Goal: Check status: Check status

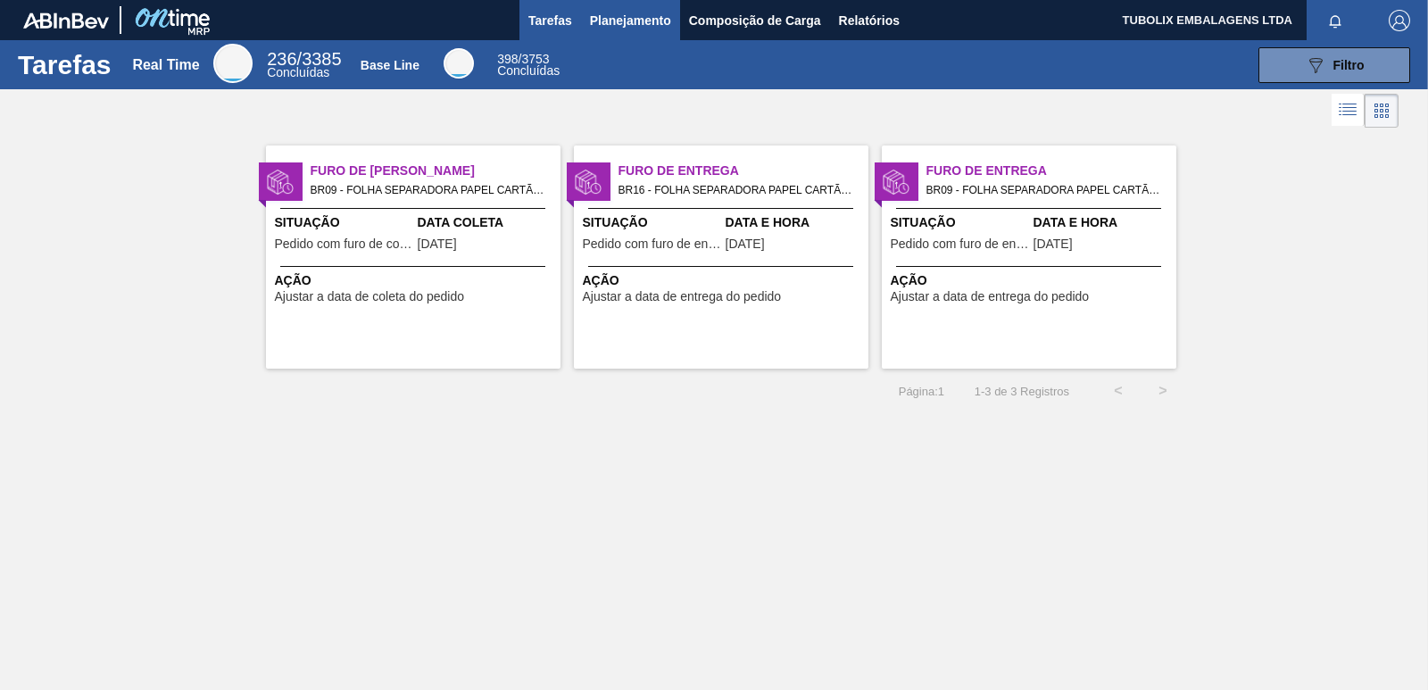
click at [637, 12] on span "Planejamento" at bounding box center [630, 20] width 81 height 21
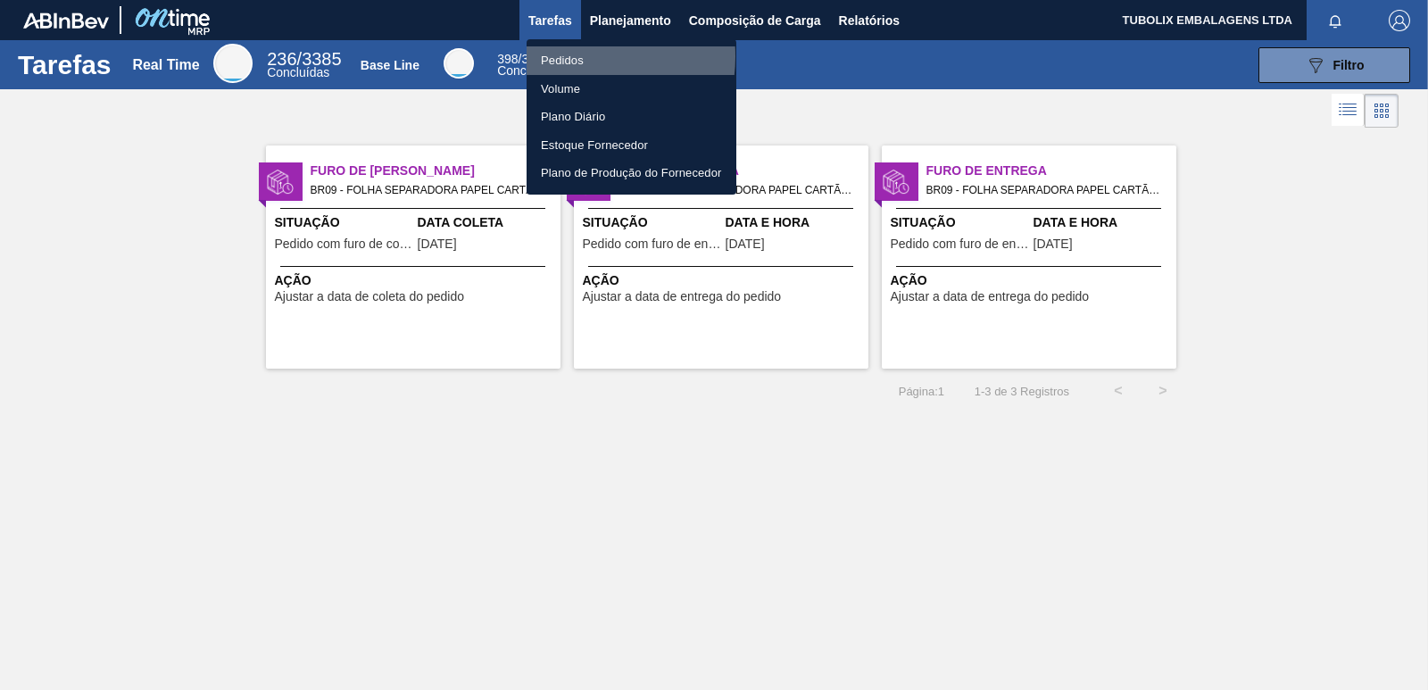
click at [568, 56] on li "Pedidos" at bounding box center [631, 60] width 210 height 29
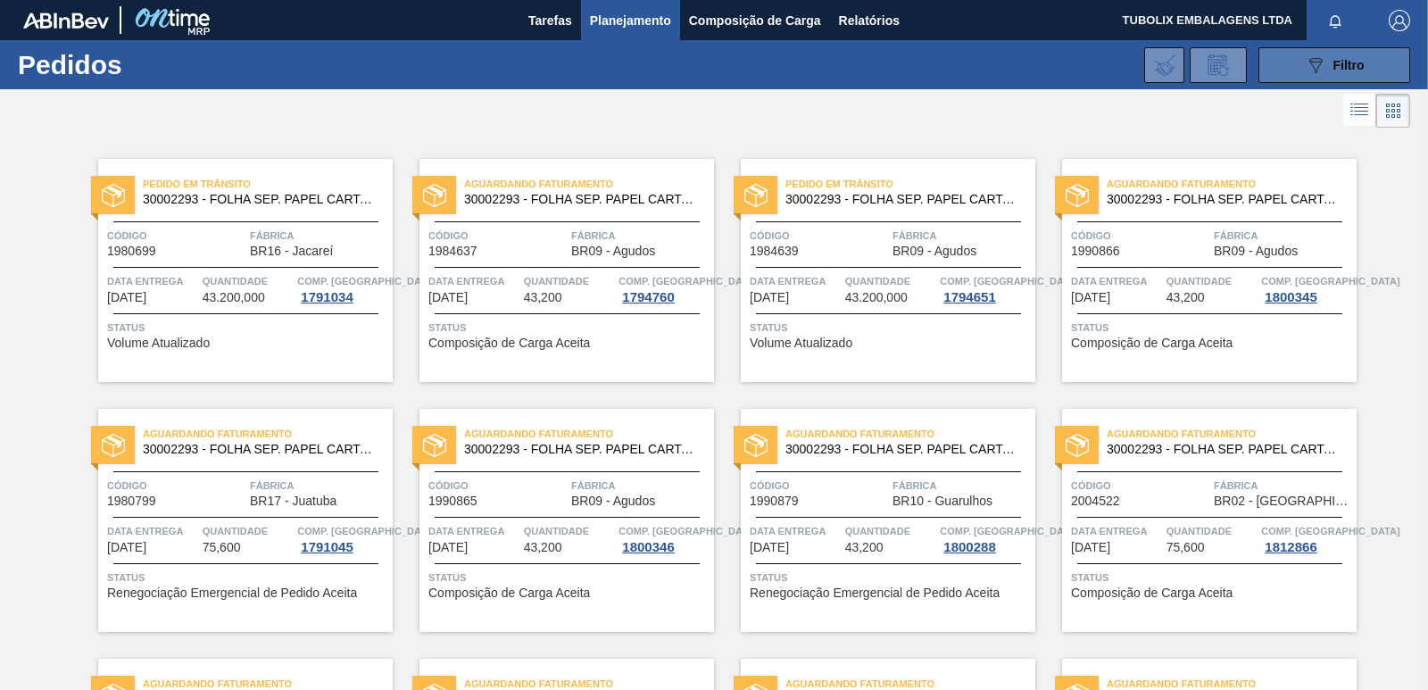
click at [1322, 63] on icon "089F7B8B-B2A5-4AFE-B5C0-19BA573D28AC" at bounding box center [1315, 64] width 21 height 21
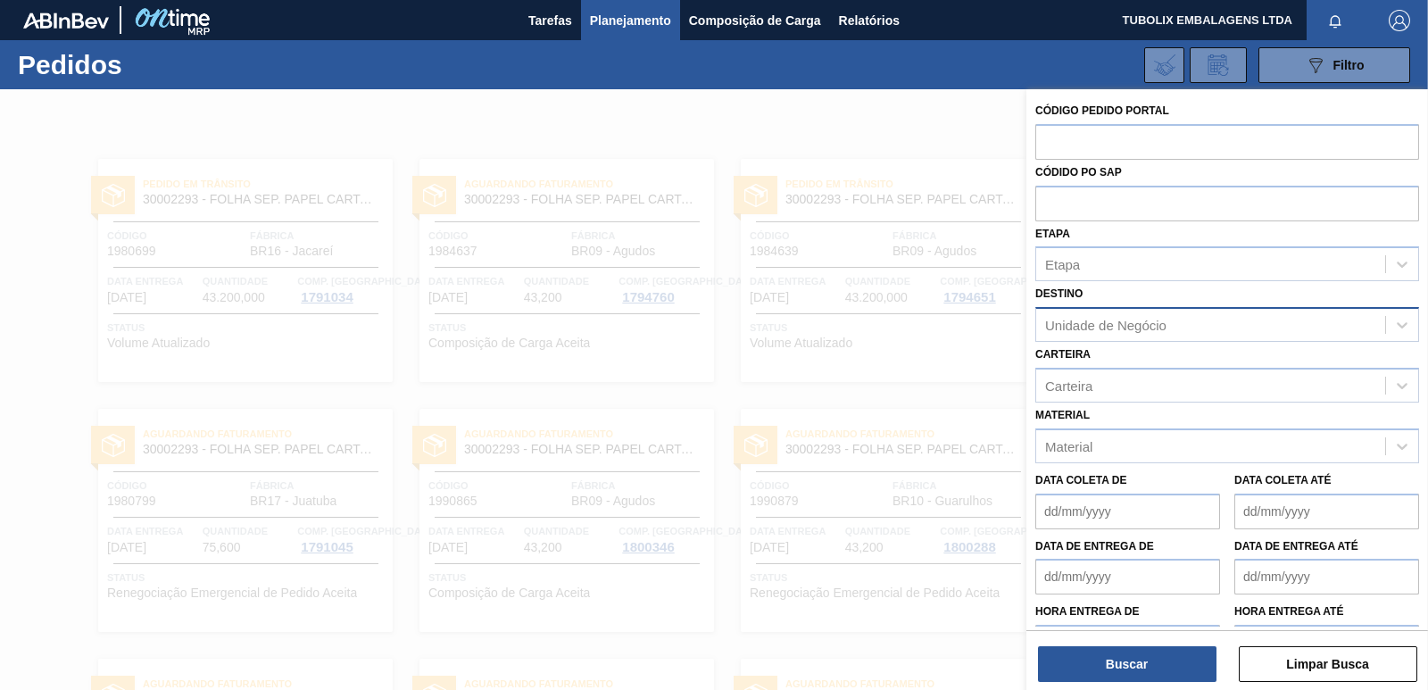
click at [1112, 324] on div "Unidade de Negócio" at bounding box center [1105, 325] width 121 height 15
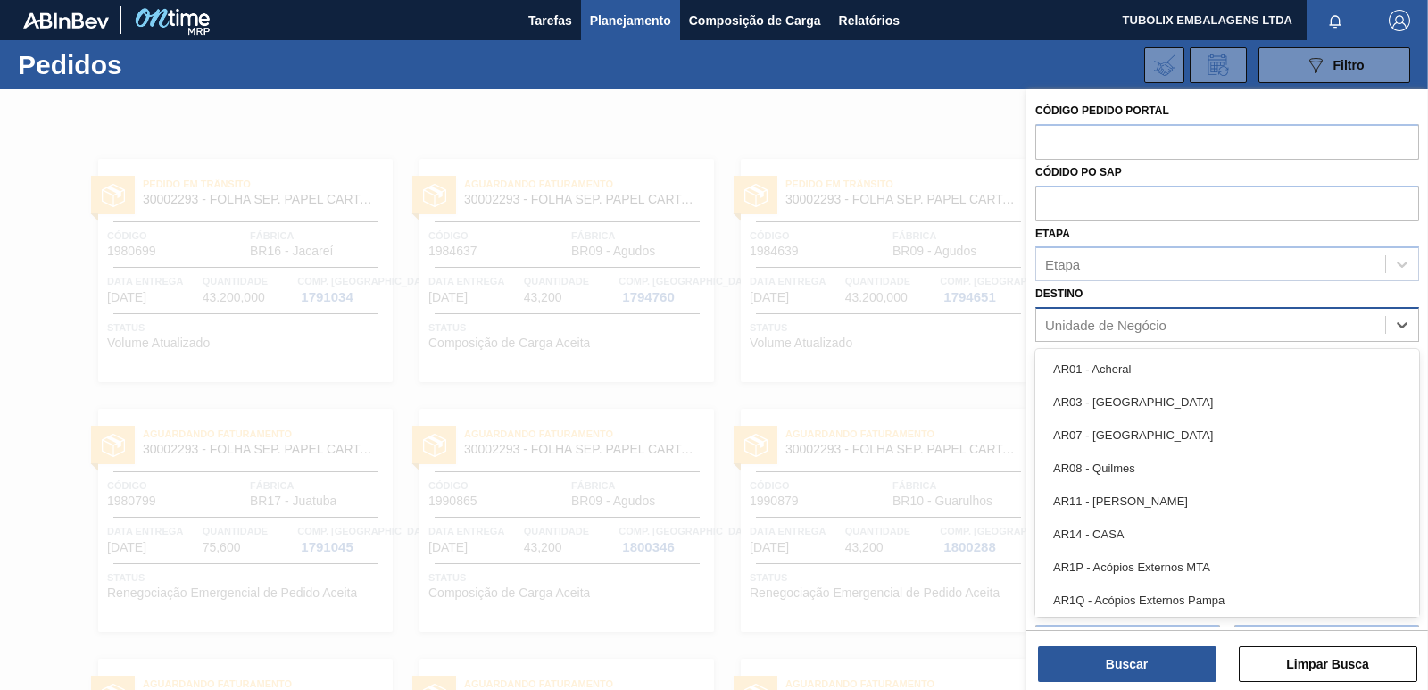
click at [1113, 324] on div "Unidade de Negócio" at bounding box center [1105, 325] width 121 height 15
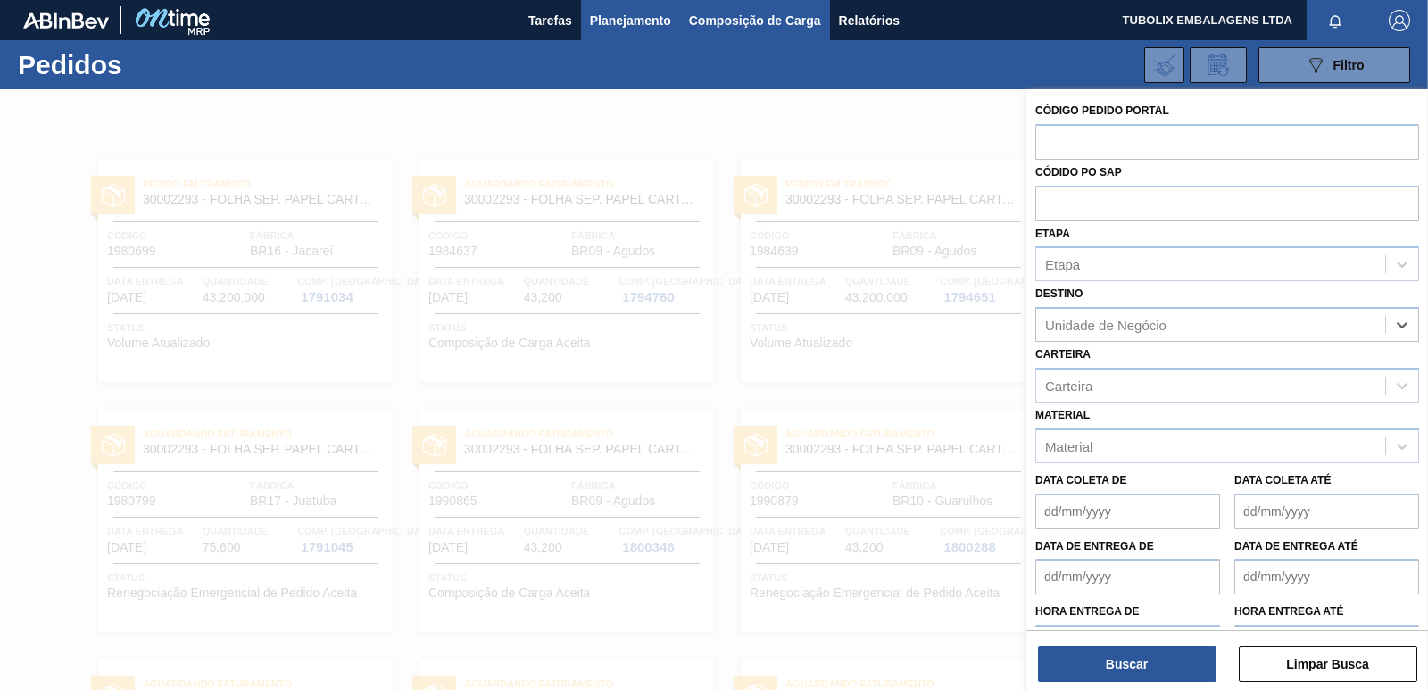
click at [763, 14] on span "Composição de Carga" at bounding box center [755, 20] width 132 height 21
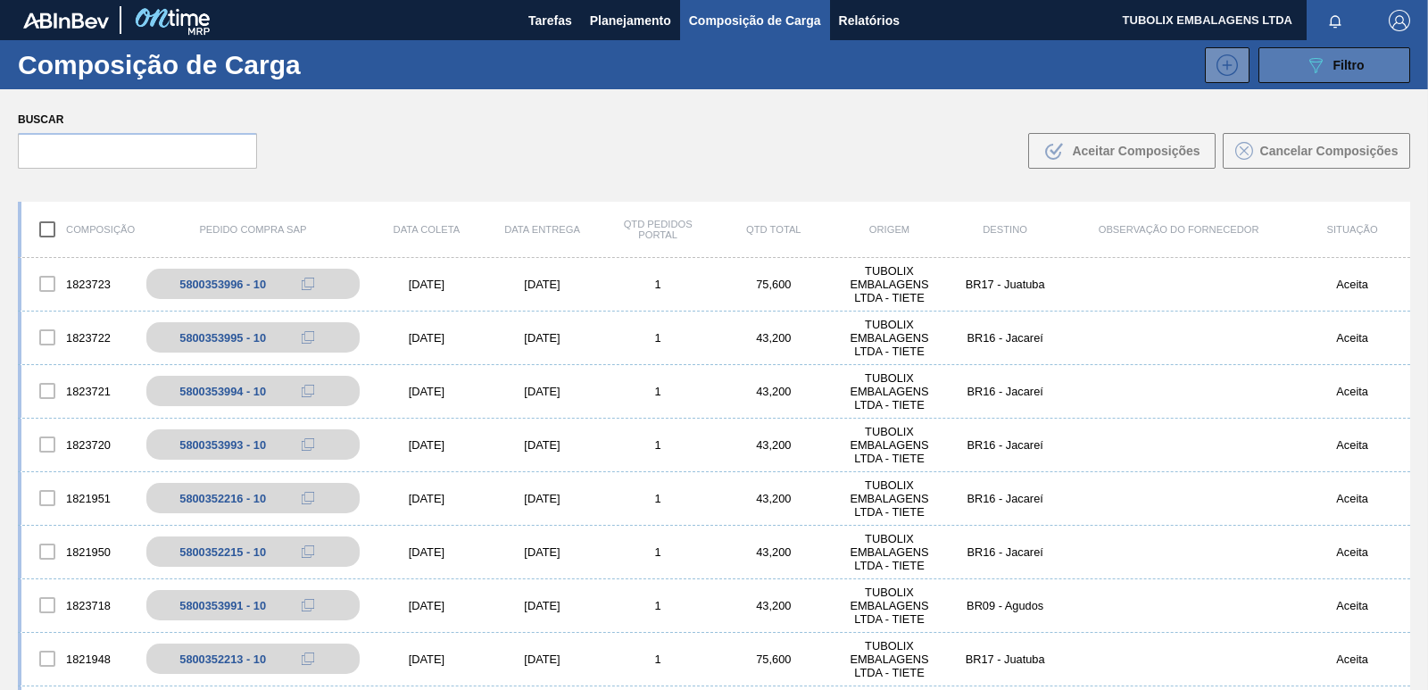
click at [1314, 55] on icon "089F7B8B-B2A5-4AFE-B5C0-19BA573D28AC" at bounding box center [1315, 64] width 21 height 21
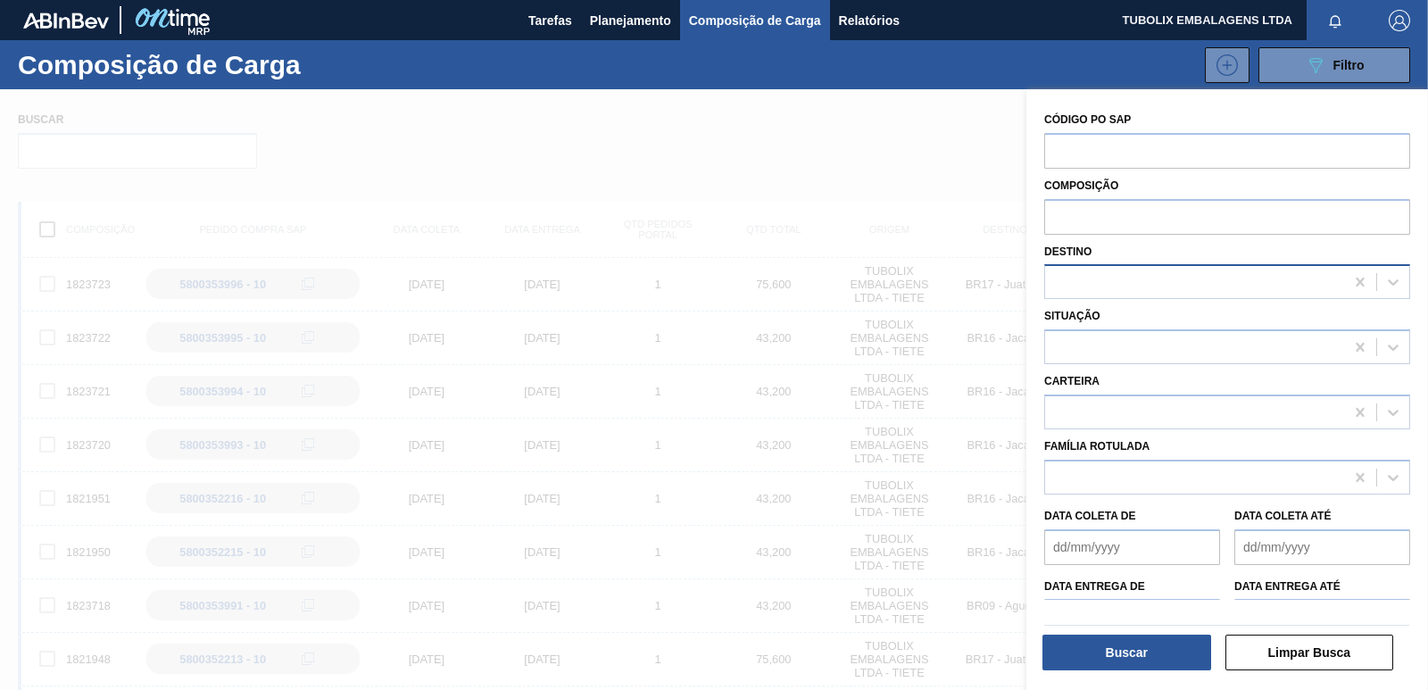
click at [1079, 278] on div at bounding box center [1194, 282] width 299 height 26
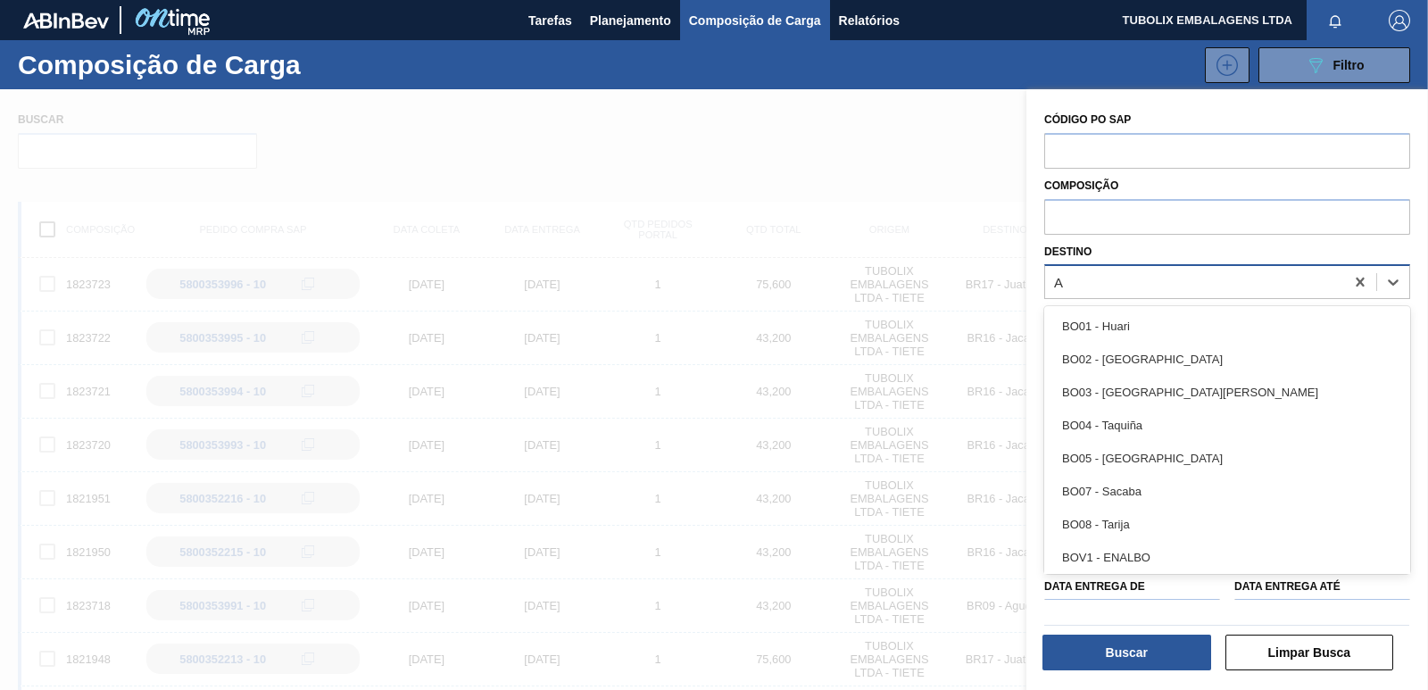
type input "AG"
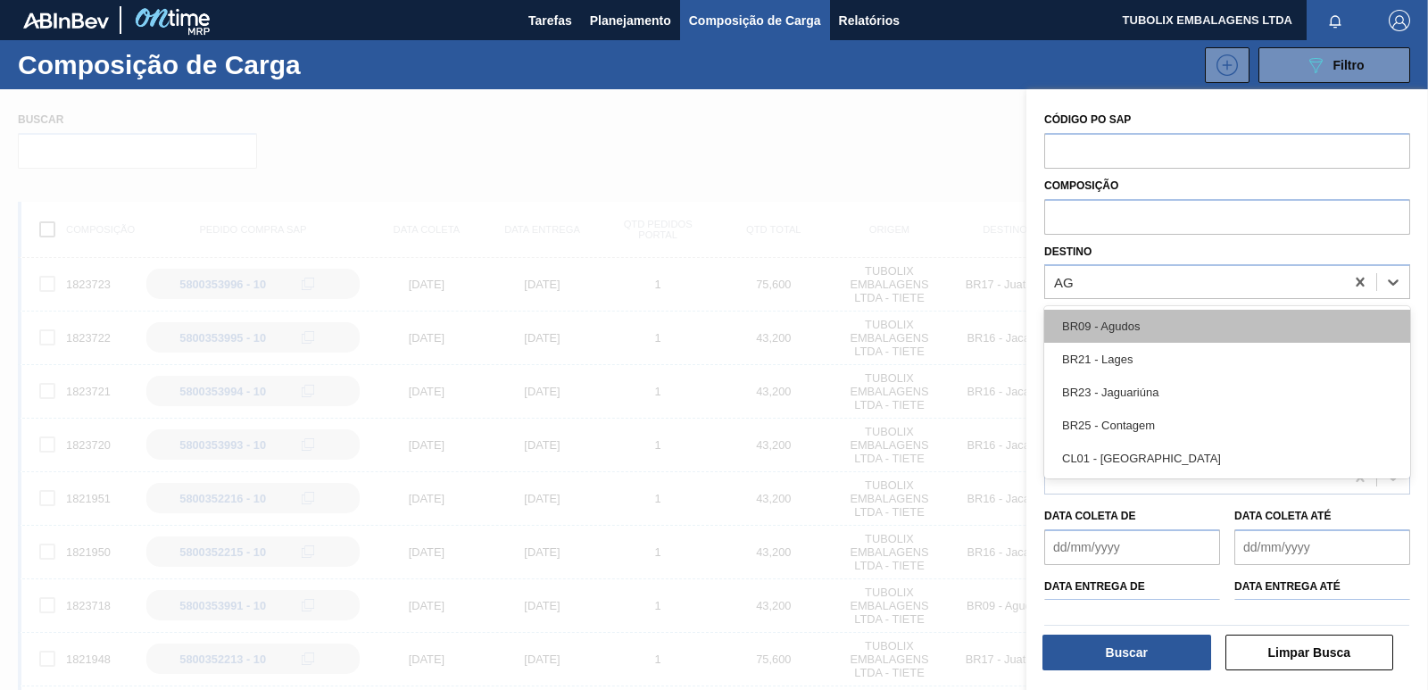
click at [1098, 312] on div "BR09 - Agudos" at bounding box center [1227, 326] width 366 height 33
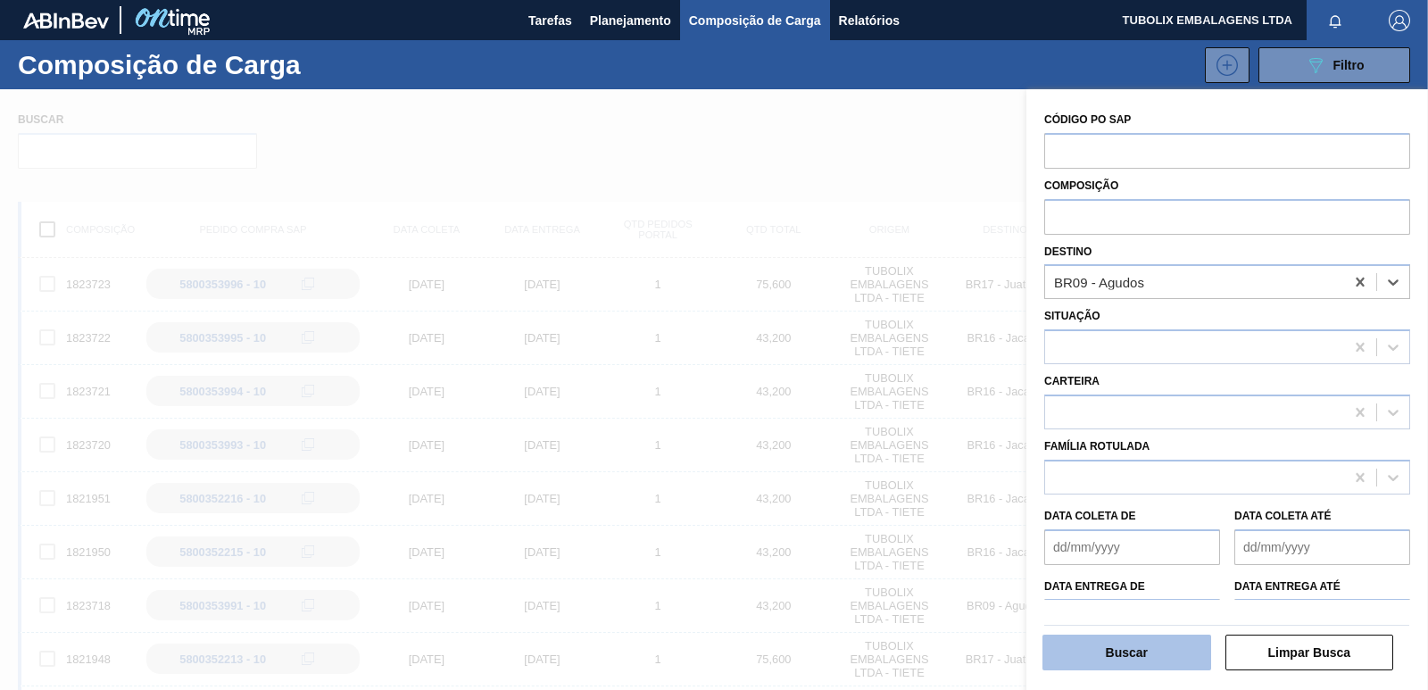
click at [1145, 645] on button "Buscar" at bounding box center [1126, 652] width 169 height 36
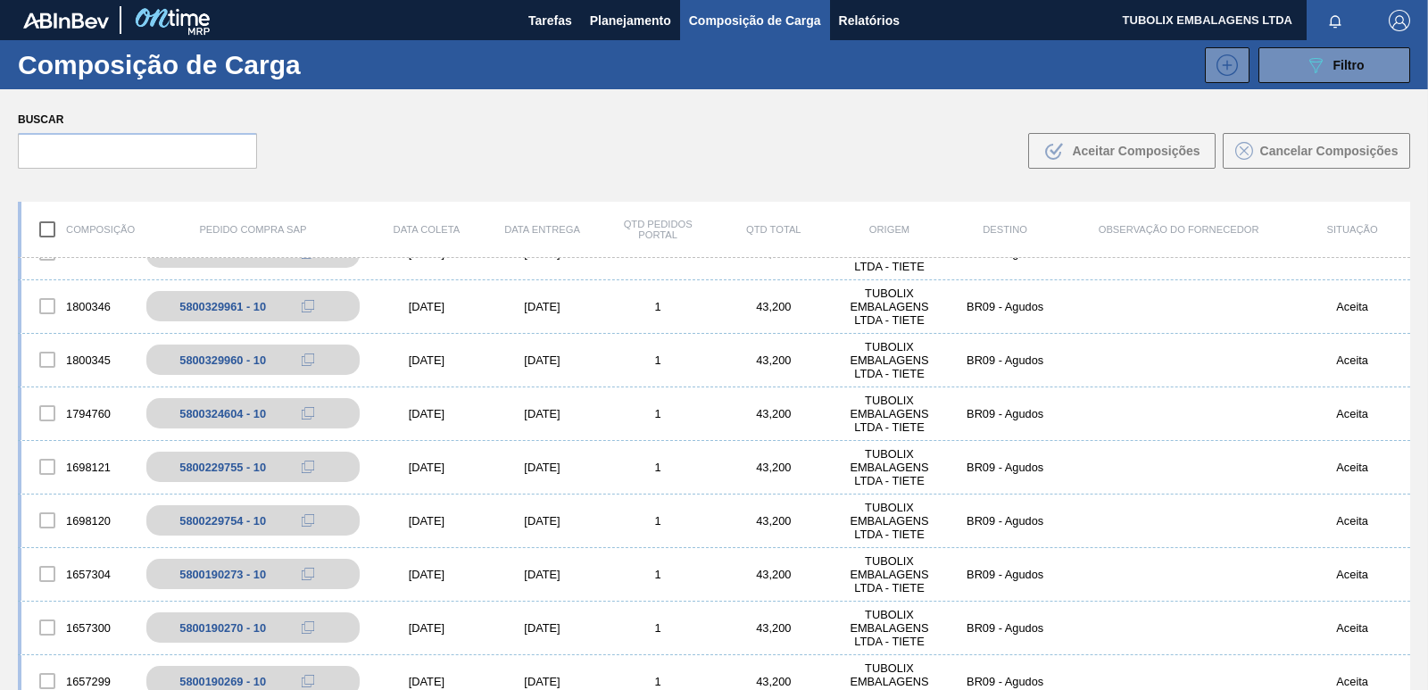
scroll to position [535, 0]
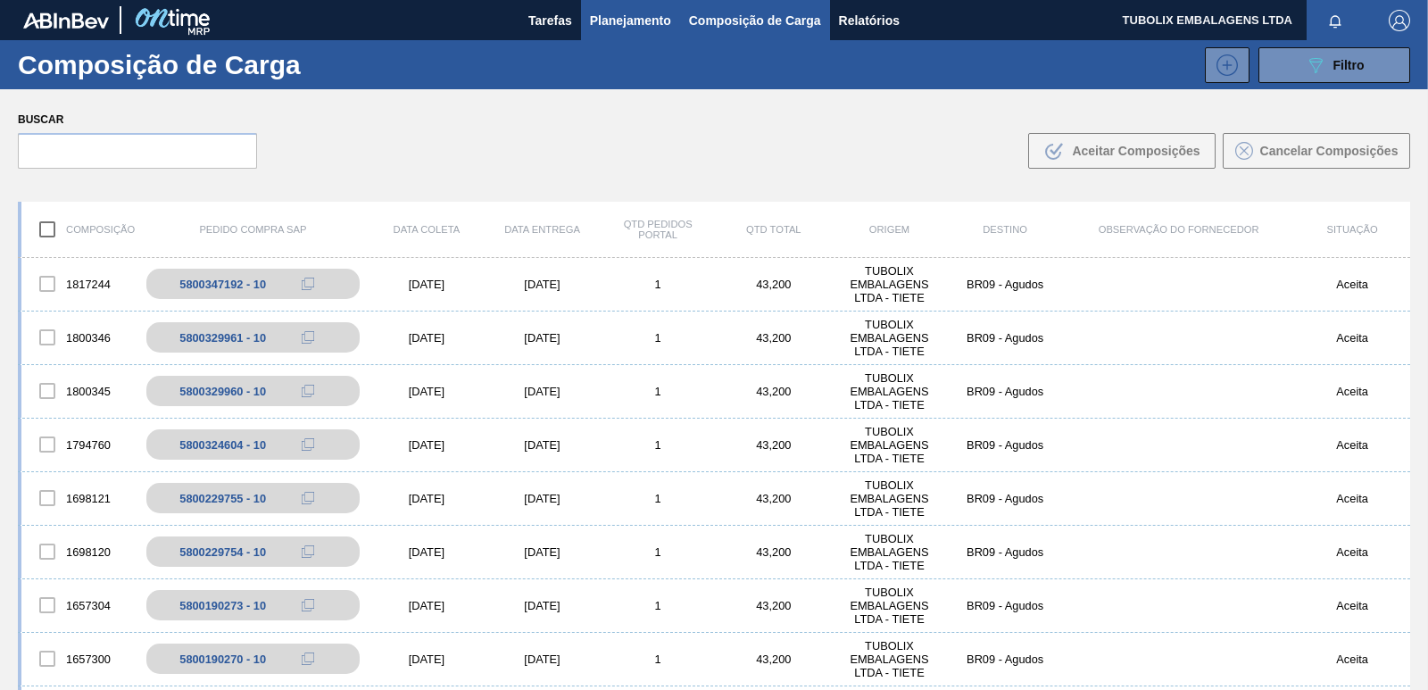
click at [619, 15] on span "Planejamento" at bounding box center [630, 20] width 81 height 21
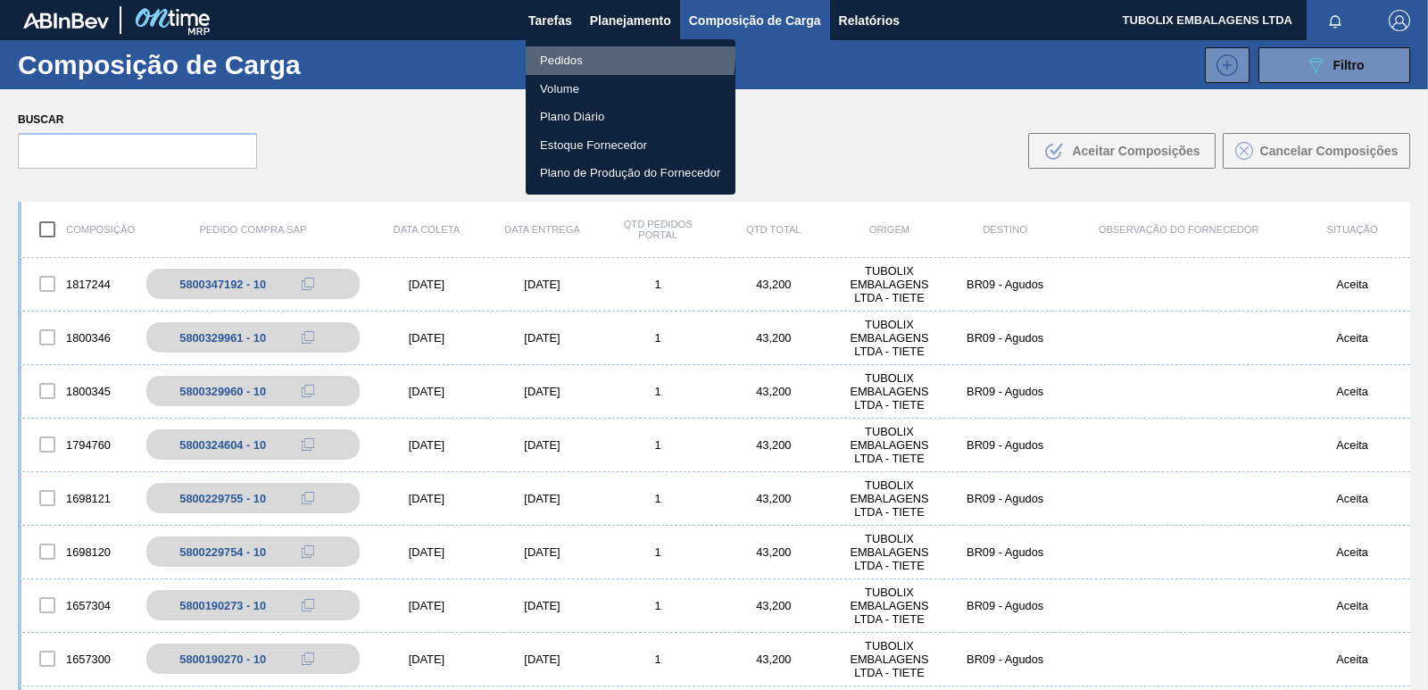
drag, startPoint x: 562, startPoint y: 53, endPoint x: 752, endPoint y: 156, distance: 216.4
click at [562, 52] on li "Pedidos" at bounding box center [631, 60] width 210 height 29
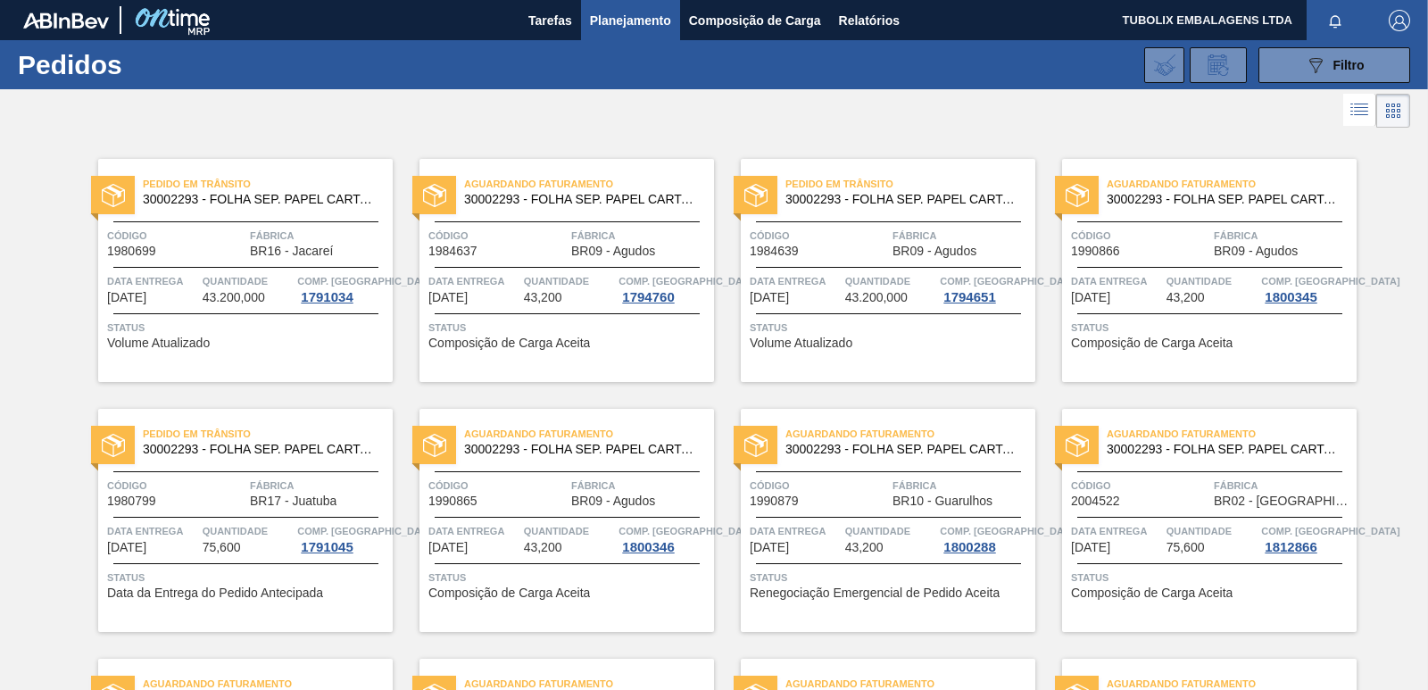
click at [876, 212] on div "Pedido [PERSON_NAME] 30002293 - FOLHA SEP. PAPEL CARTAO 1200x1000M 350g Código …" at bounding box center [888, 270] width 294 height 223
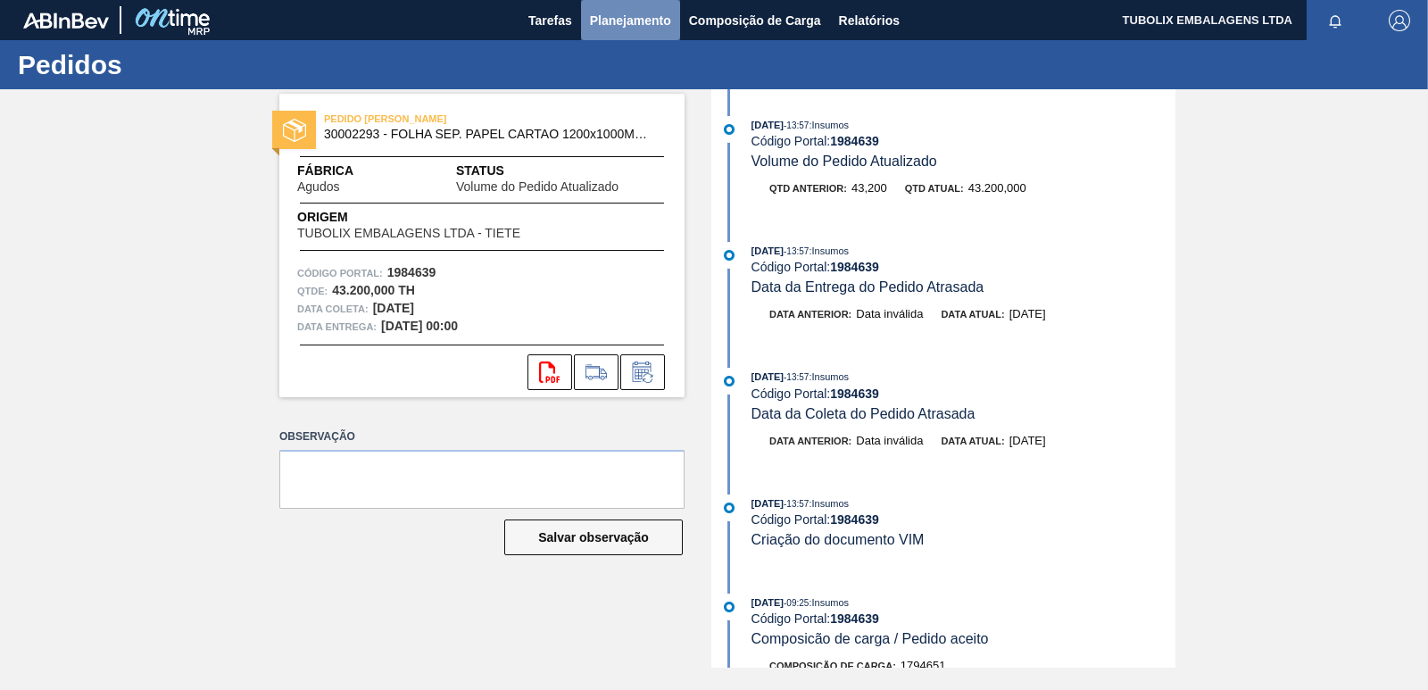
click at [640, 7] on button "Planejamento" at bounding box center [630, 20] width 99 height 40
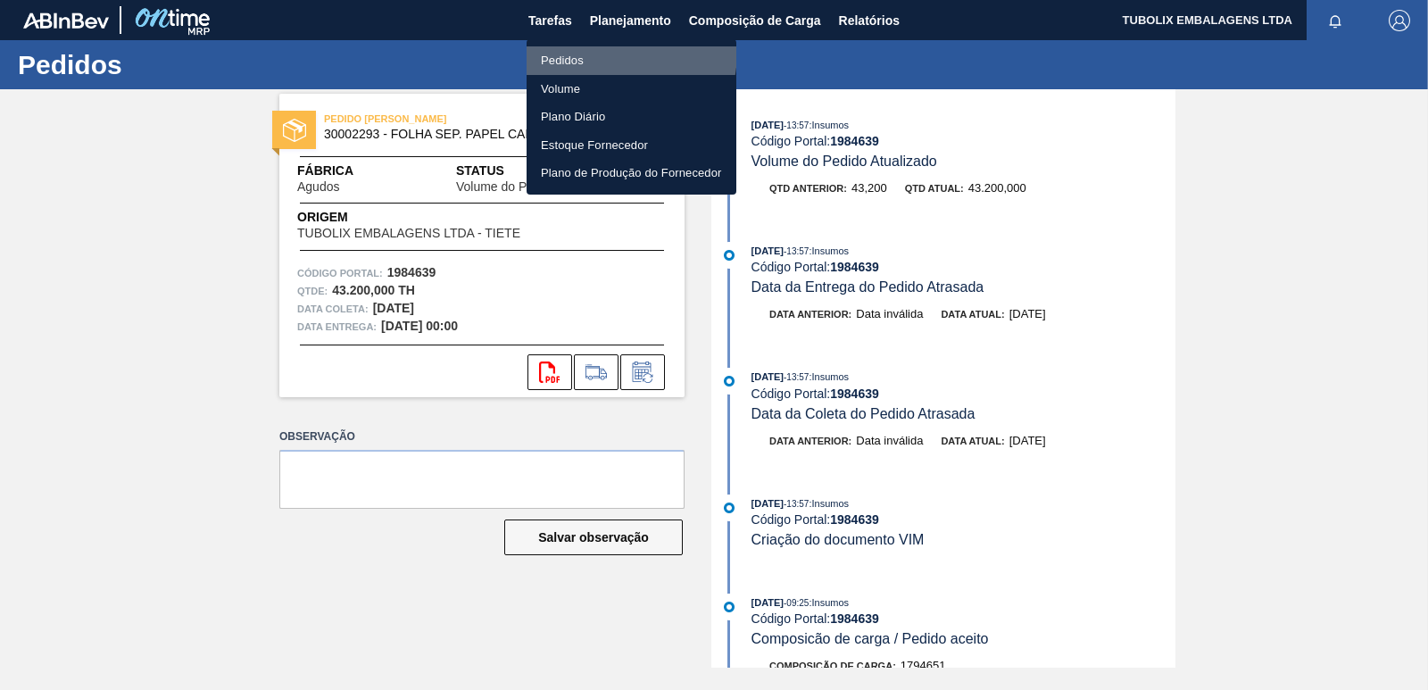
click at [595, 51] on li "Pedidos" at bounding box center [631, 60] width 210 height 29
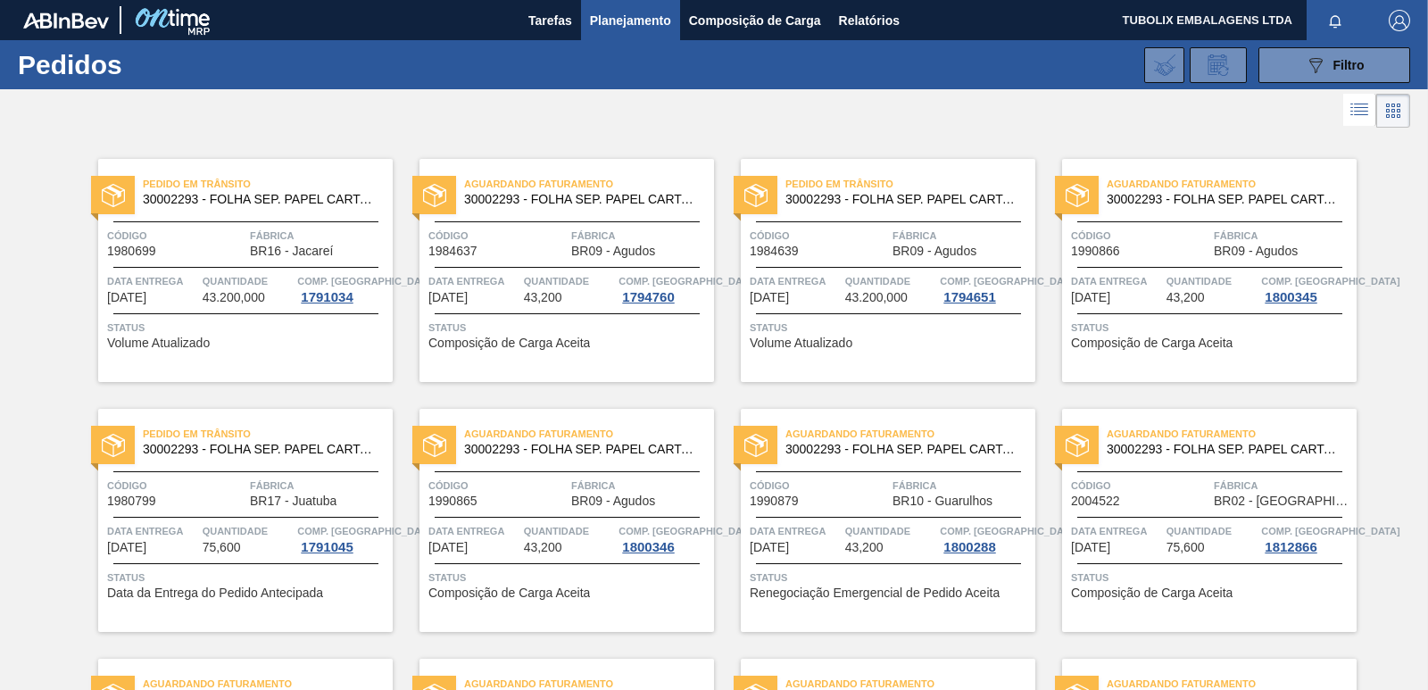
click at [868, 221] on div at bounding box center [888, 221] width 265 height 1
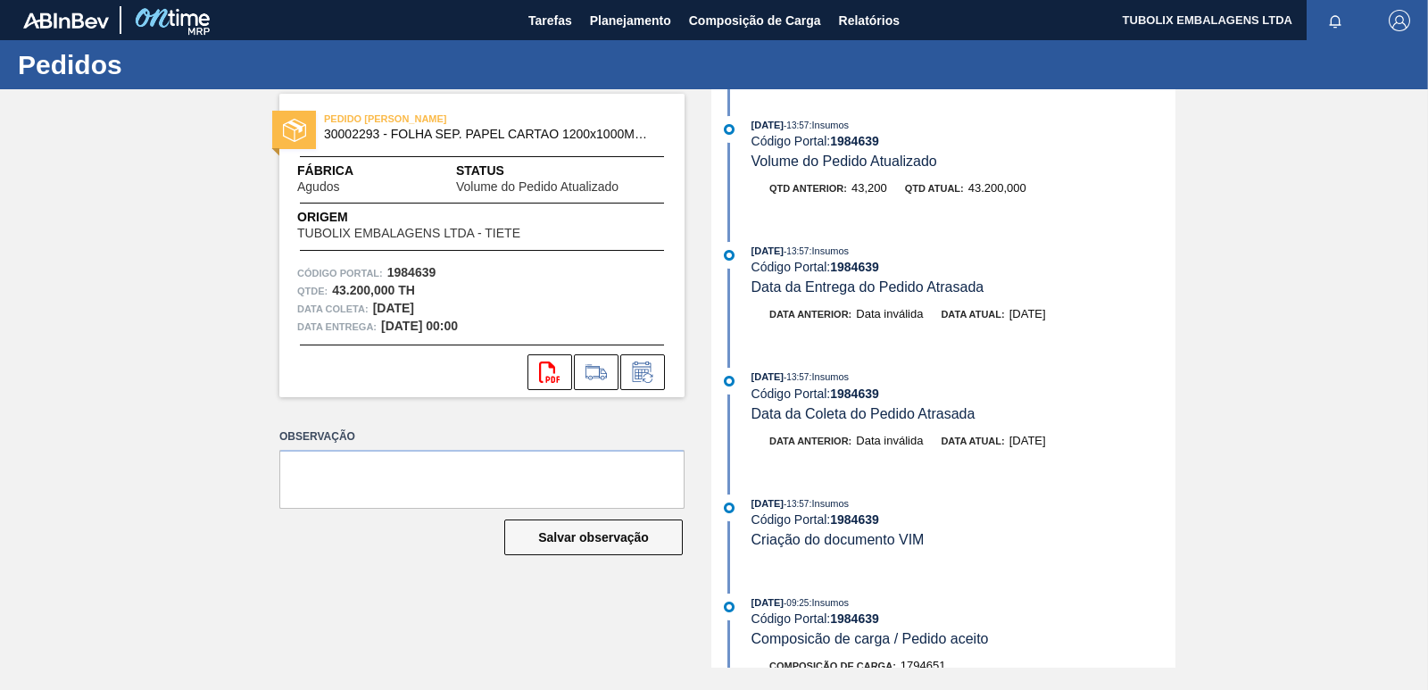
click at [1364, 342] on div "PEDIDO [PERSON_NAME] 30002293 - FOLHA SEP. PAPEL CARTAO 1200x1000M 350g Fábrica…" at bounding box center [714, 378] width 1428 height 578
click at [1231, 266] on div "PEDIDO [PERSON_NAME] 30002293 - FOLHA SEP. PAPEL CARTAO 1200x1000M 350g Fábrica…" at bounding box center [714, 378] width 1428 height 578
click at [1331, 518] on div "PEDIDO [PERSON_NAME] 30002293 - FOLHA SEP. PAPEL CARTAO 1200x1000M 350g Fábrica…" at bounding box center [714, 378] width 1428 height 578
drag, startPoint x: 1048, startPoint y: 202, endPoint x: 1057, endPoint y: 205, distance: 10.4
click at [1048, 203] on div "Qtd anterior: 43,200 Qtd atual: 43.200,000" at bounding box center [946, 192] width 460 height 27
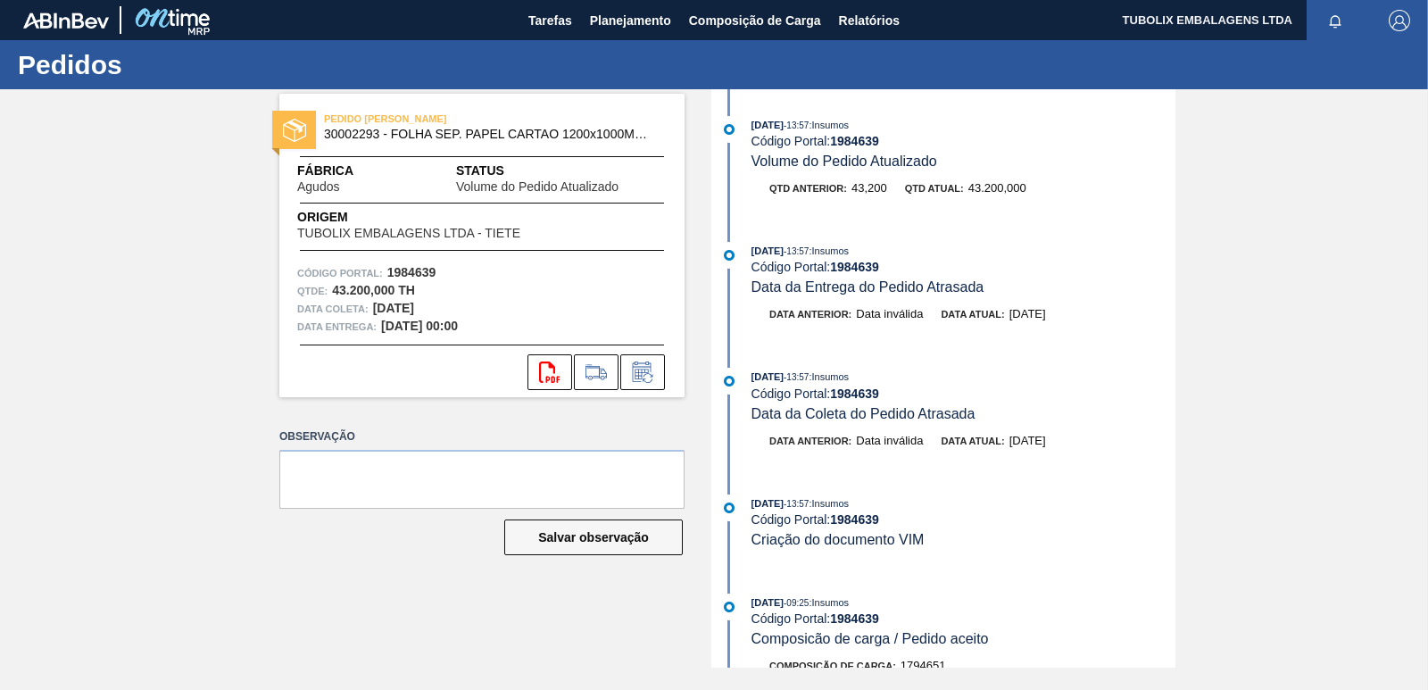
click at [625, 581] on div "Observação Salvar observação" at bounding box center [481, 506] width 405 height 165
click at [1360, 354] on div "PEDIDO [PERSON_NAME] 30002293 - FOLHA SEP. PAPEL CARTAO 1200x1000M 350g Fábrica…" at bounding box center [714, 378] width 1428 height 578
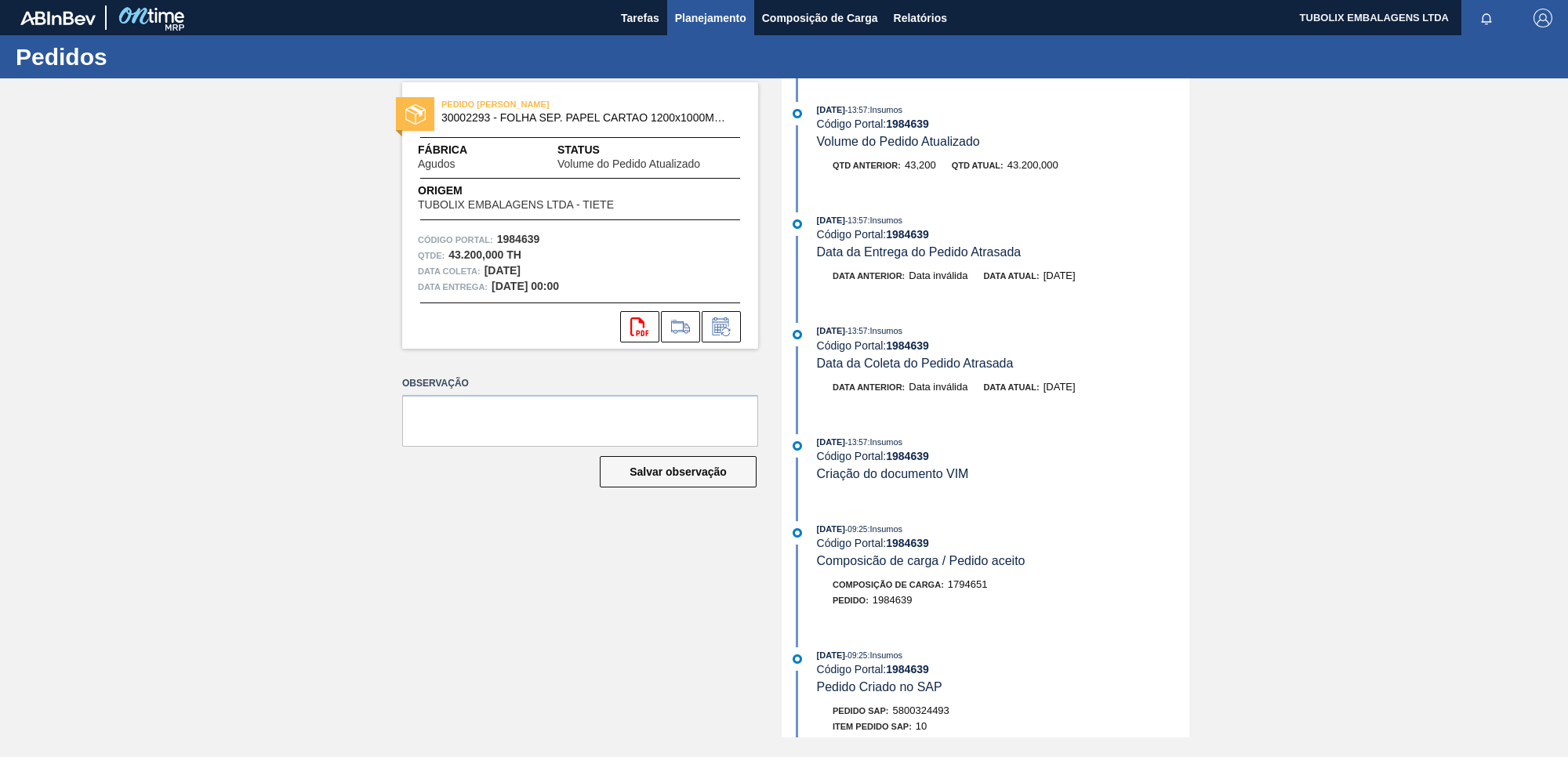
click at [708, 13] on span "Planejamento" at bounding box center [710, 18] width 71 height 18
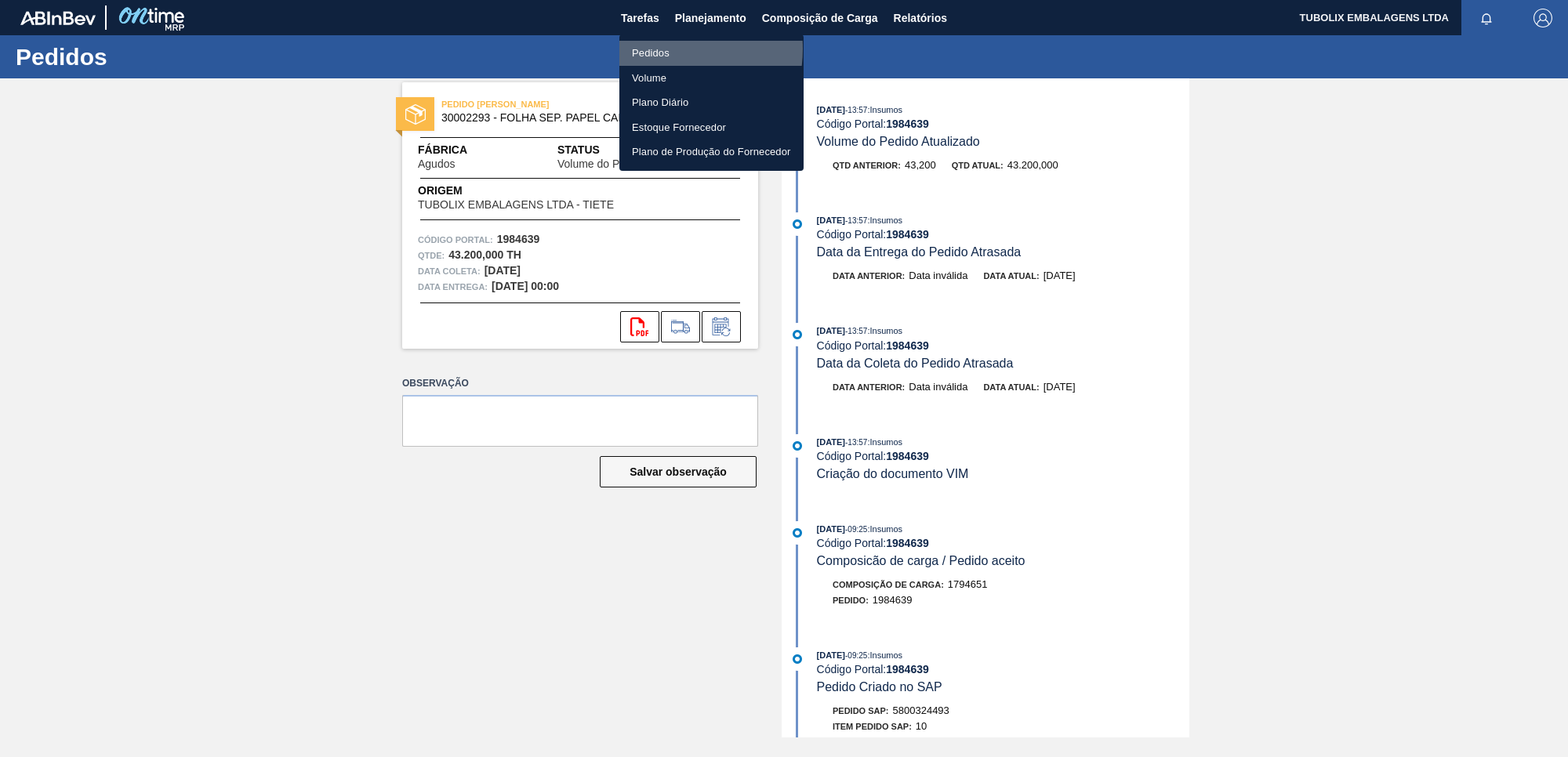
click at [657, 48] on li "Pedidos" at bounding box center [712, 53] width 184 height 25
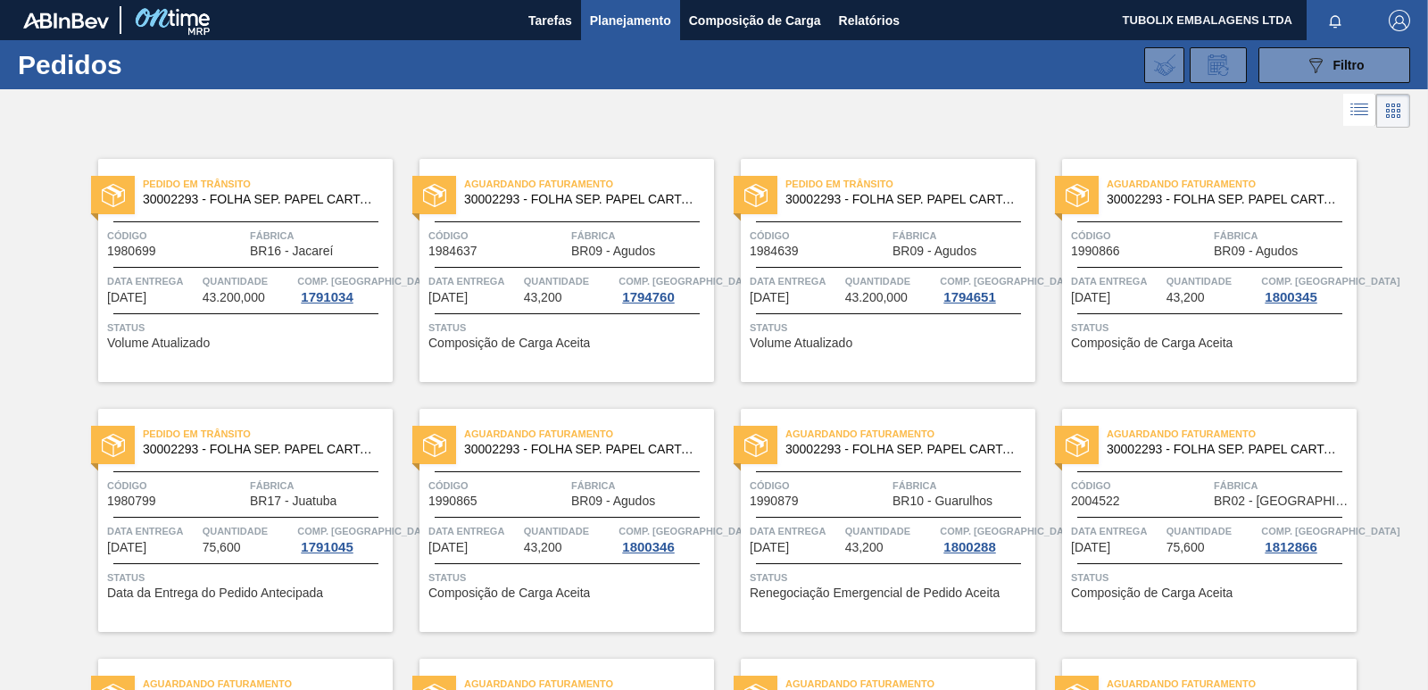
click at [530, 243] on span "Código" at bounding box center [497, 236] width 138 height 18
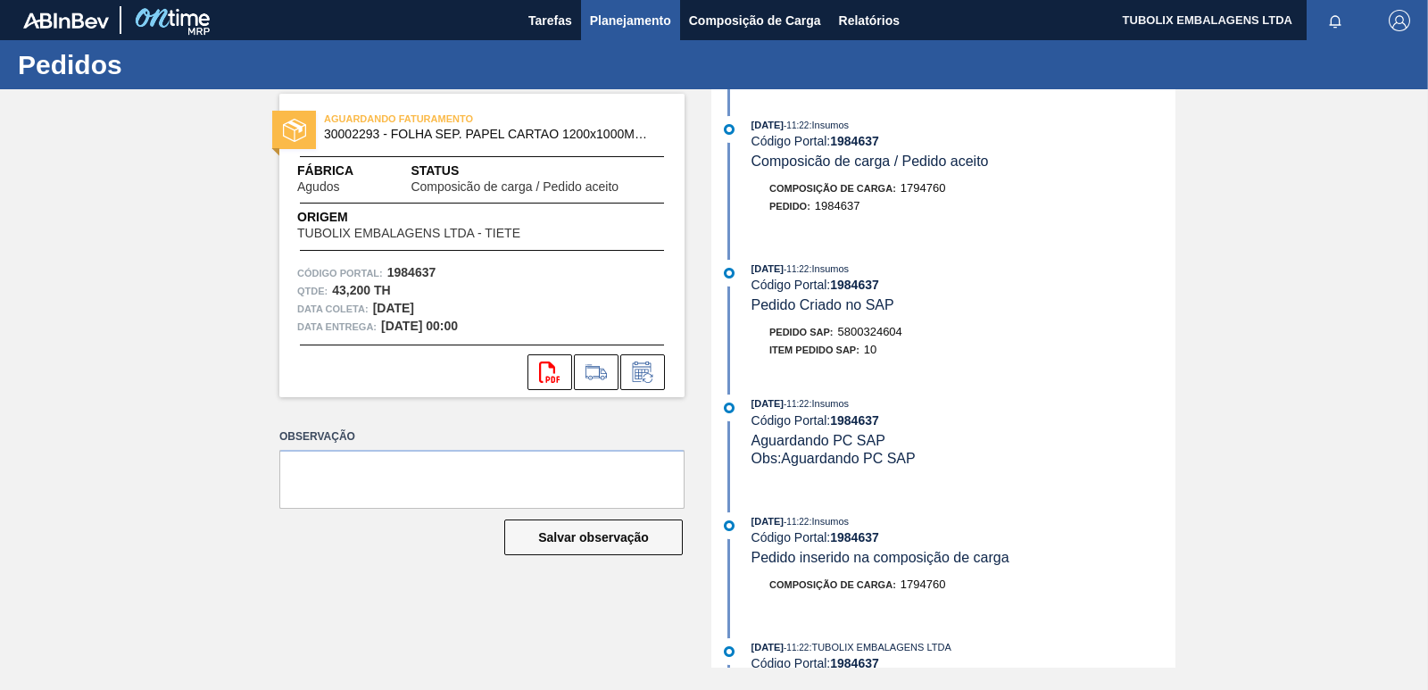
click at [598, 16] on span "Planejamento" at bounding box center [630, 20] width 81 height 21
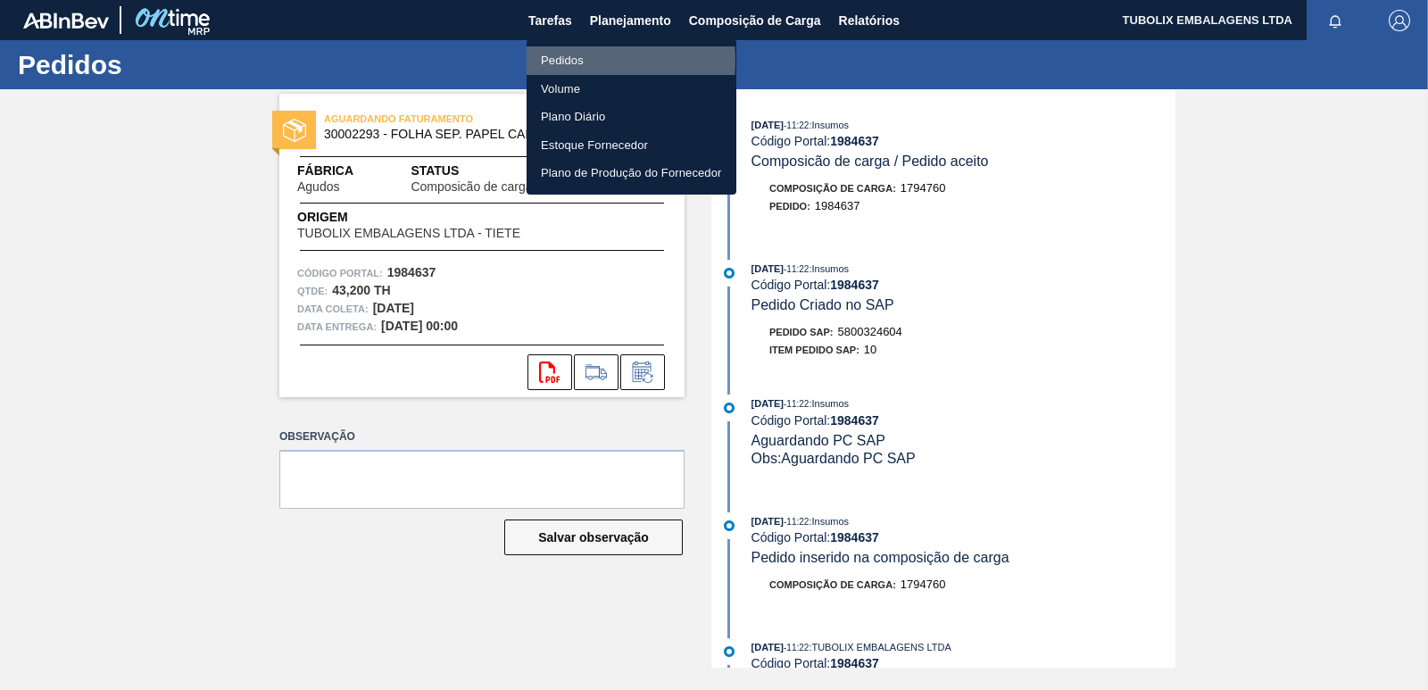
click at [561, 61] on li "Pedidos" at bounding box center [631, 60] width 210 height 29
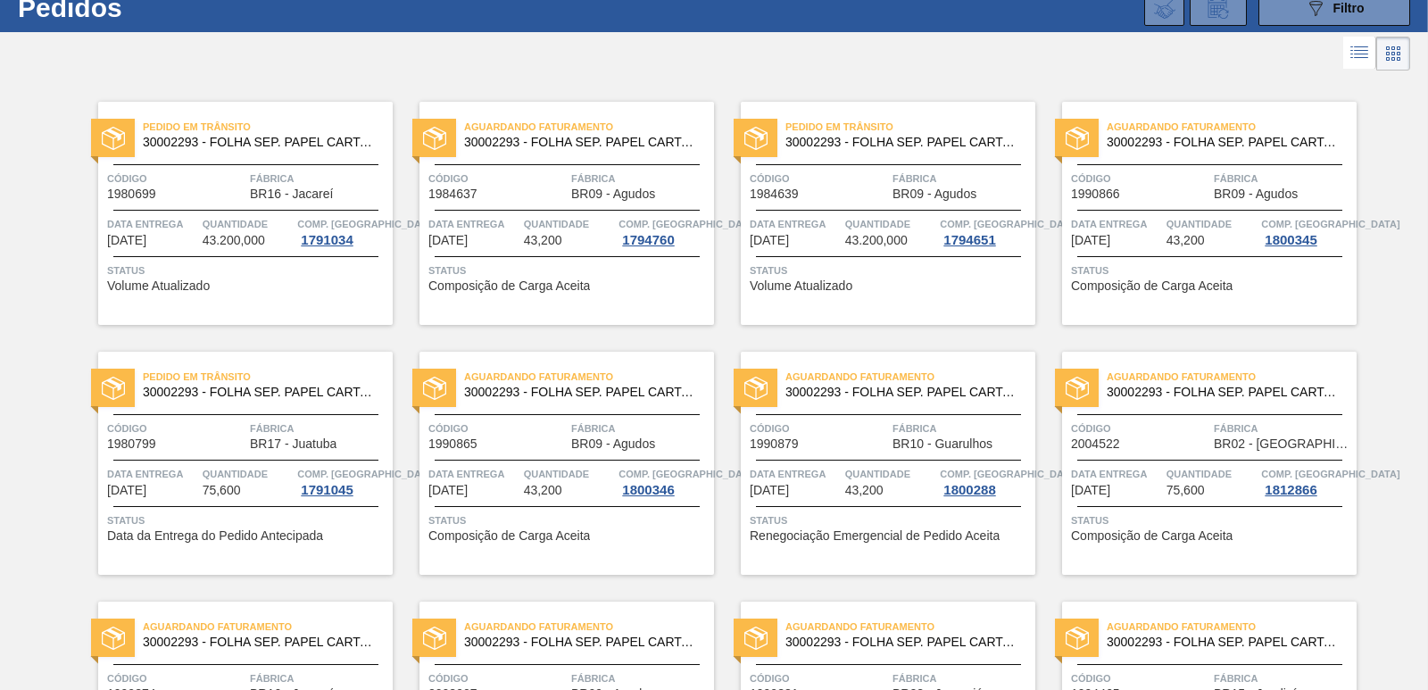
scroll to position [89, 0]
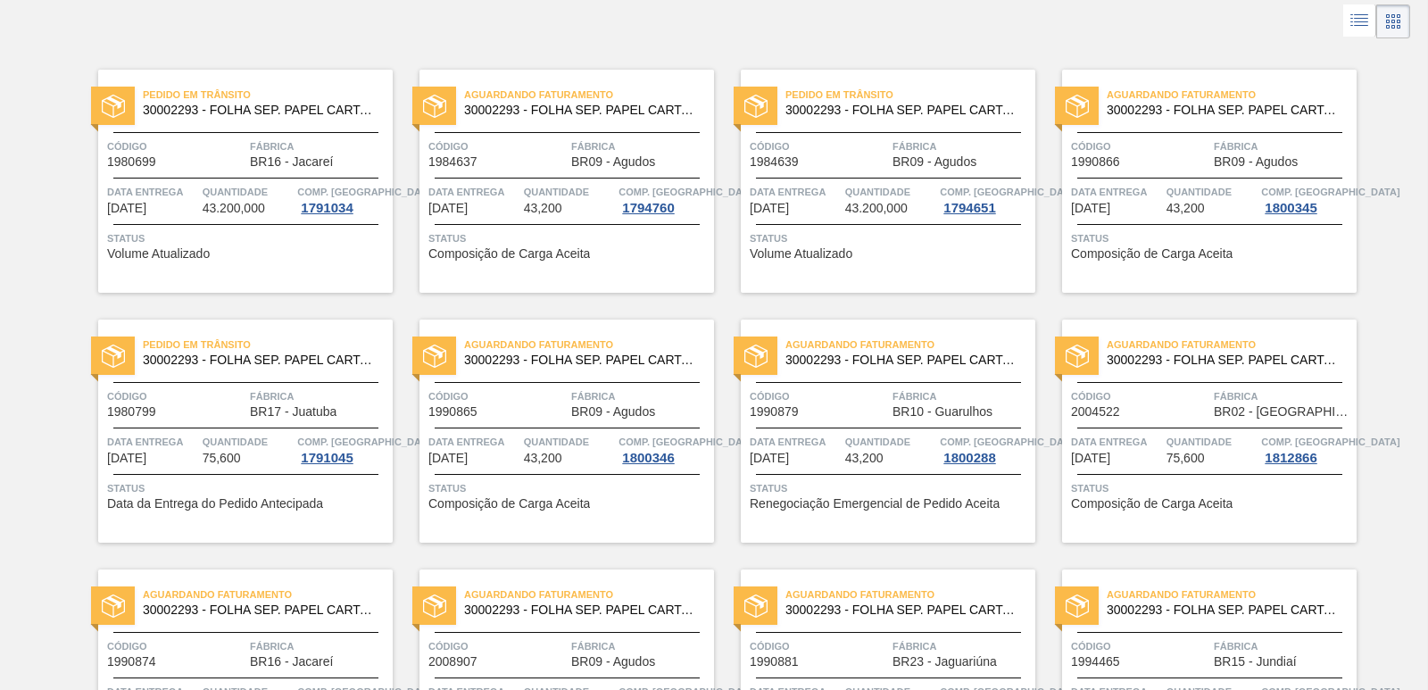
click at [846, 166] on div "Código 1984639" at bounding box center [819, 152] width 138 height 31
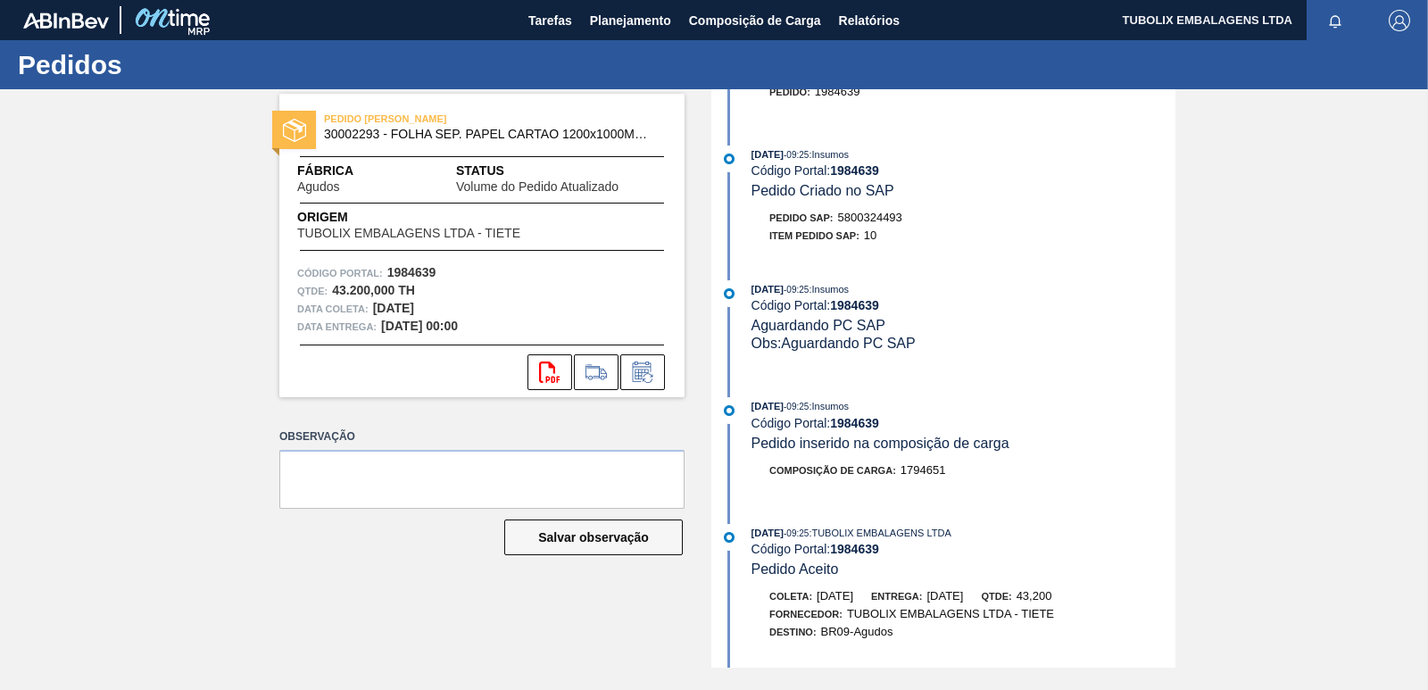
scroll to position [859, 0]
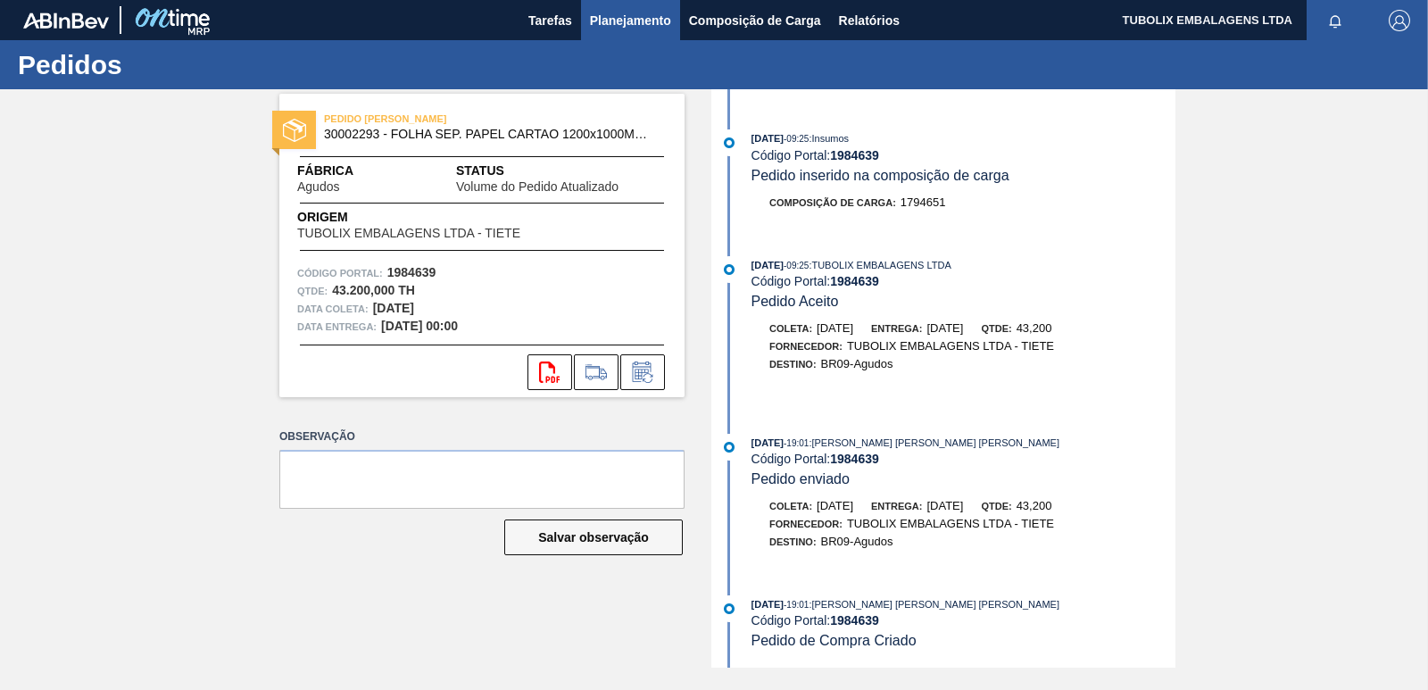
click at [608, 12] on span "Planejamento" at bounding box center [630, 20] width 81 height 21
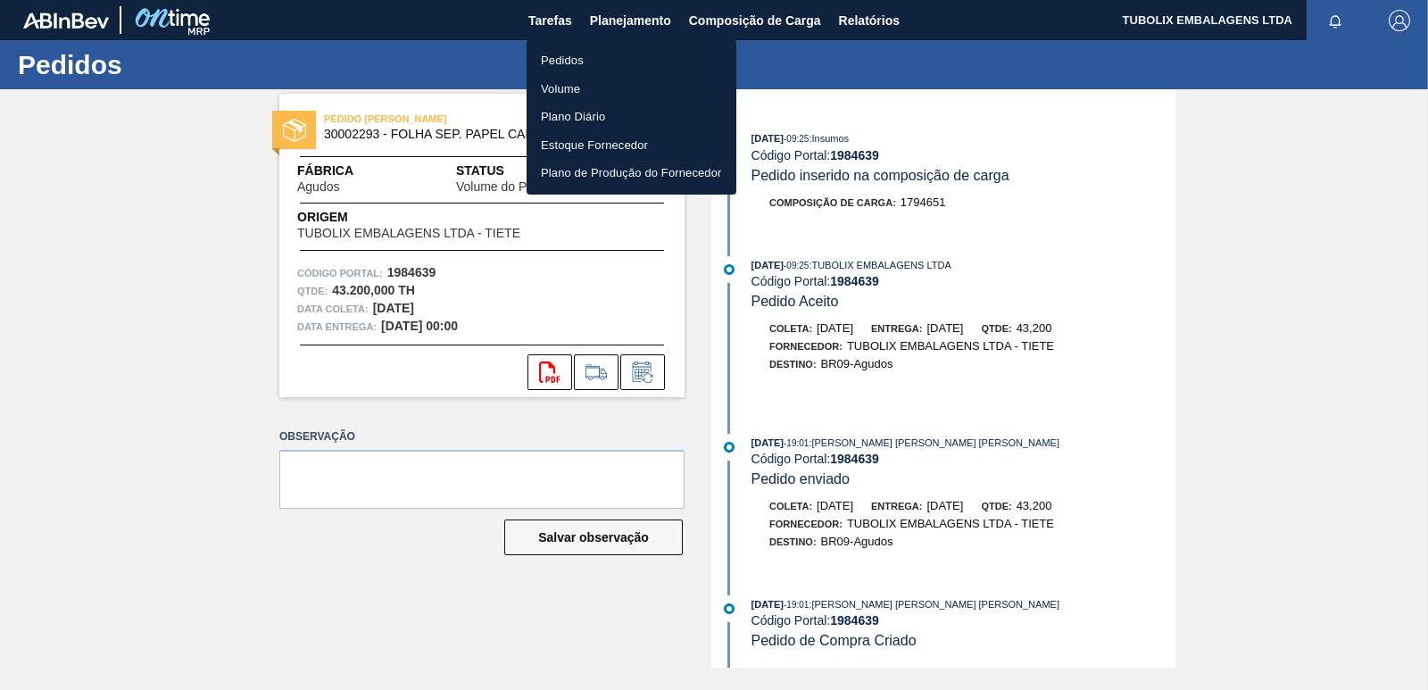
click at [549, 56] on li "Pedidos" at bounding box center [631, 60] width 210 height 29
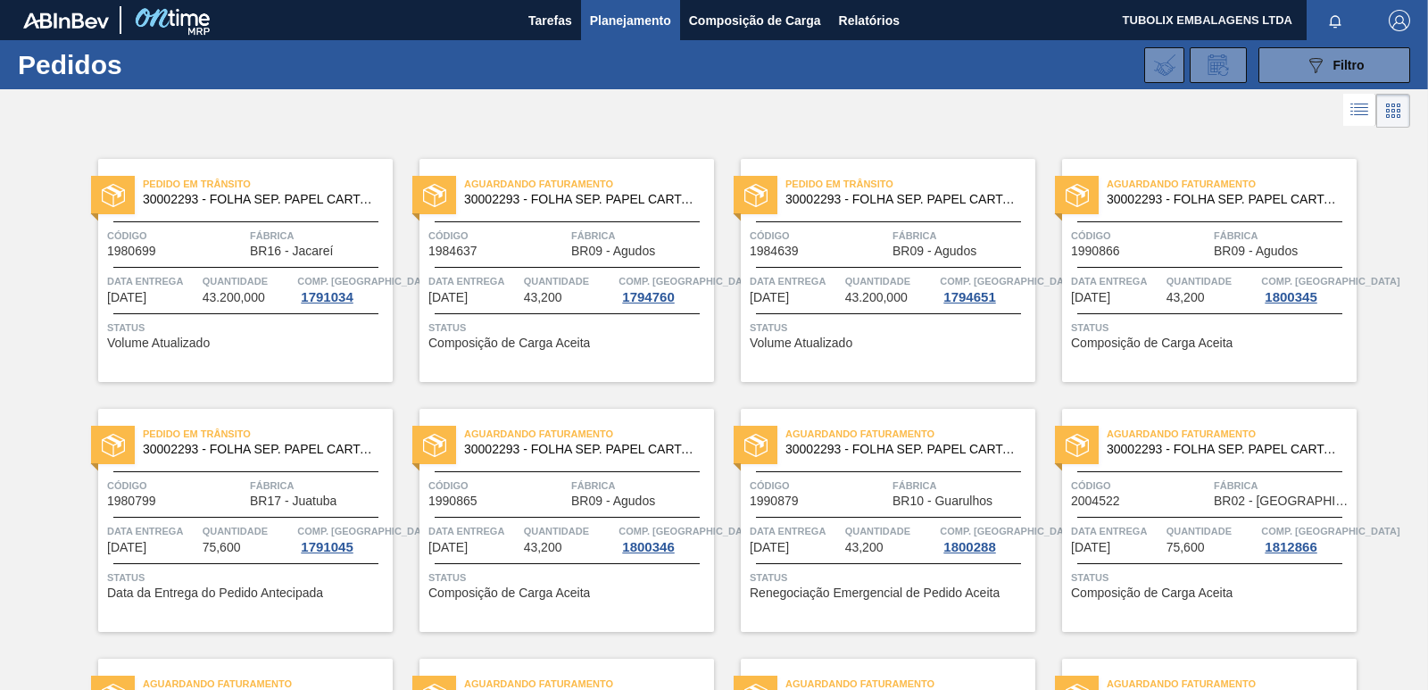
click at [889, 246] on div "Código 1984639 Fábrica BR09 - Agudos" at bounding box center [888, 242] width 294 height 31
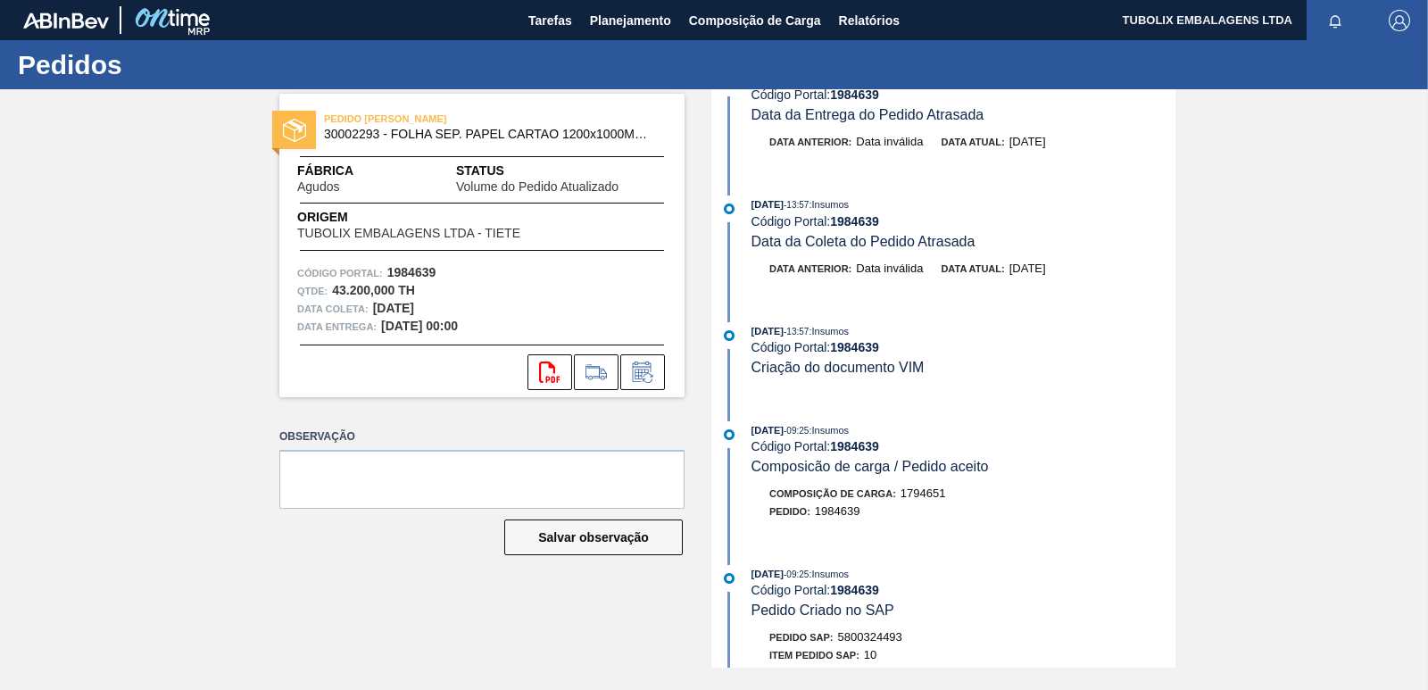
scroll to position [56, 0]
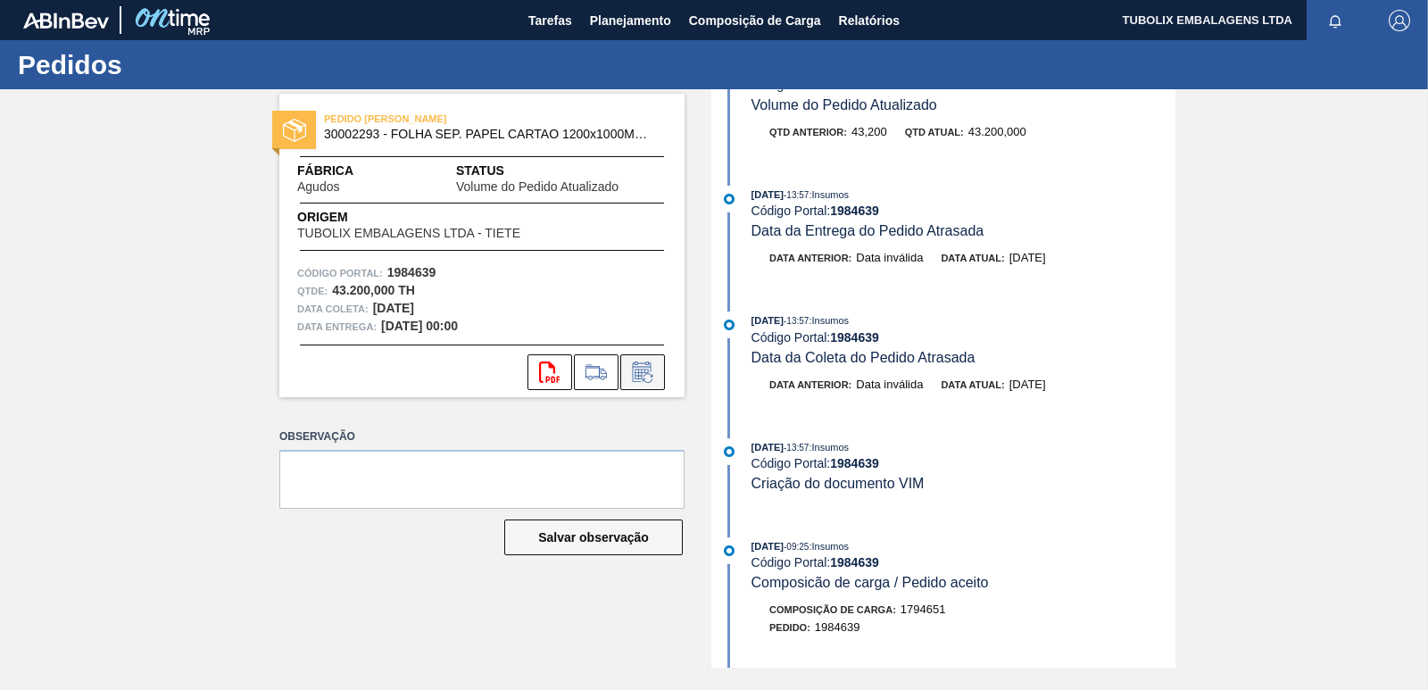
click at [631, 366] on icon at bounding box center [642, 371] width 29 height 21
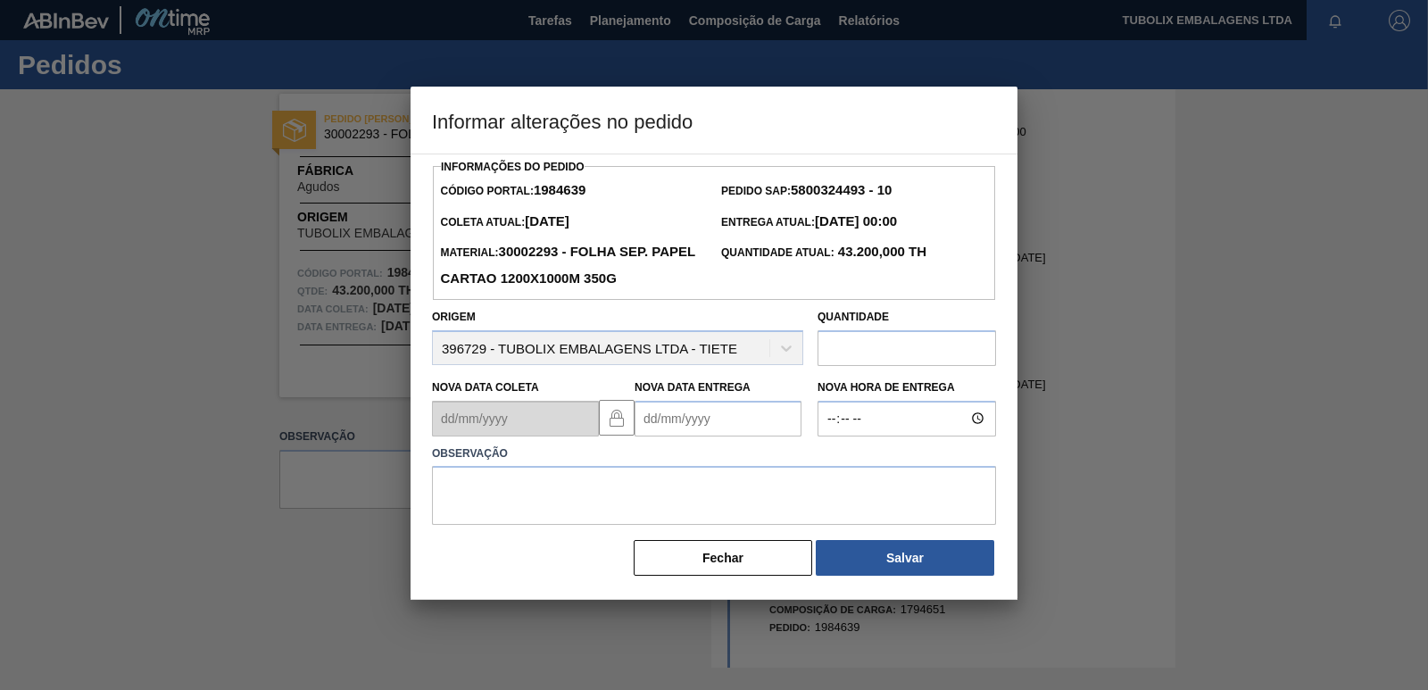
click at [850, 352] on input "text" at bounding box center [906, 348] width 178 height 36
click at [758, 563] on button "Fechar" at bounding box center [723, 558] width 178 height 36
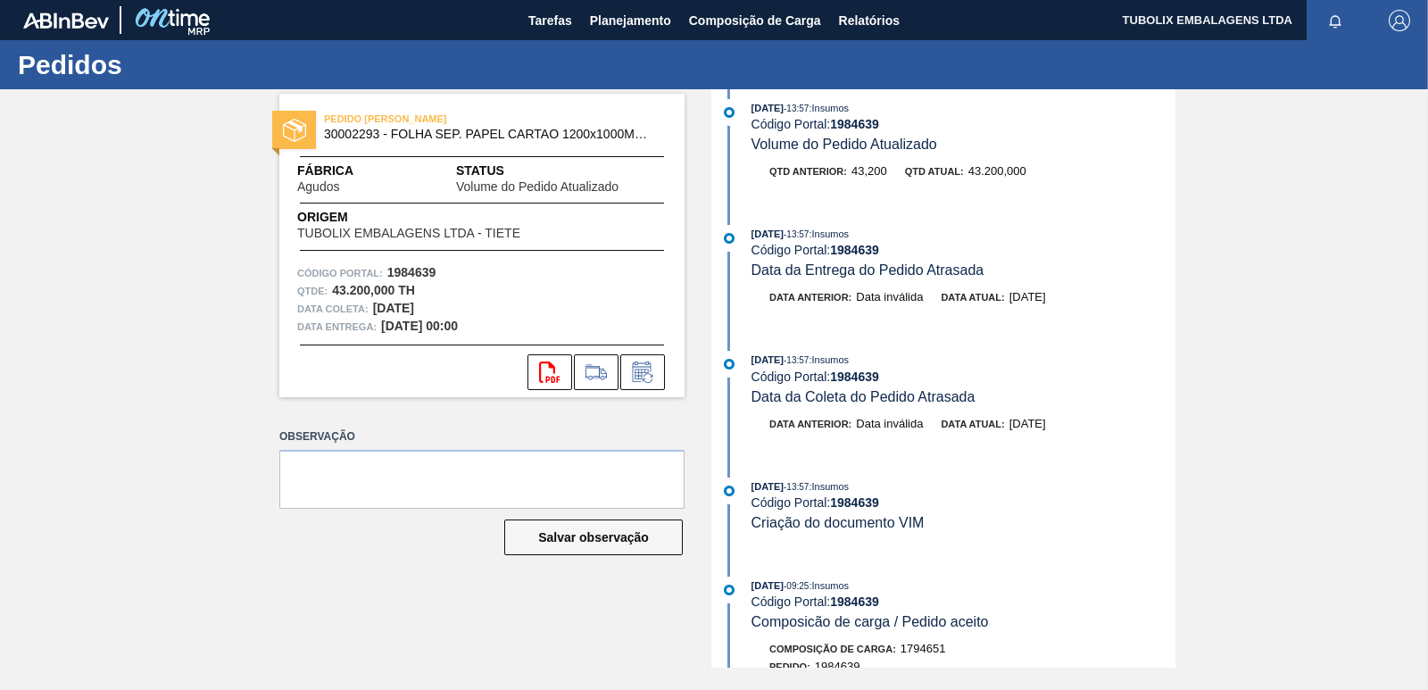
scroll to position [0, 0]
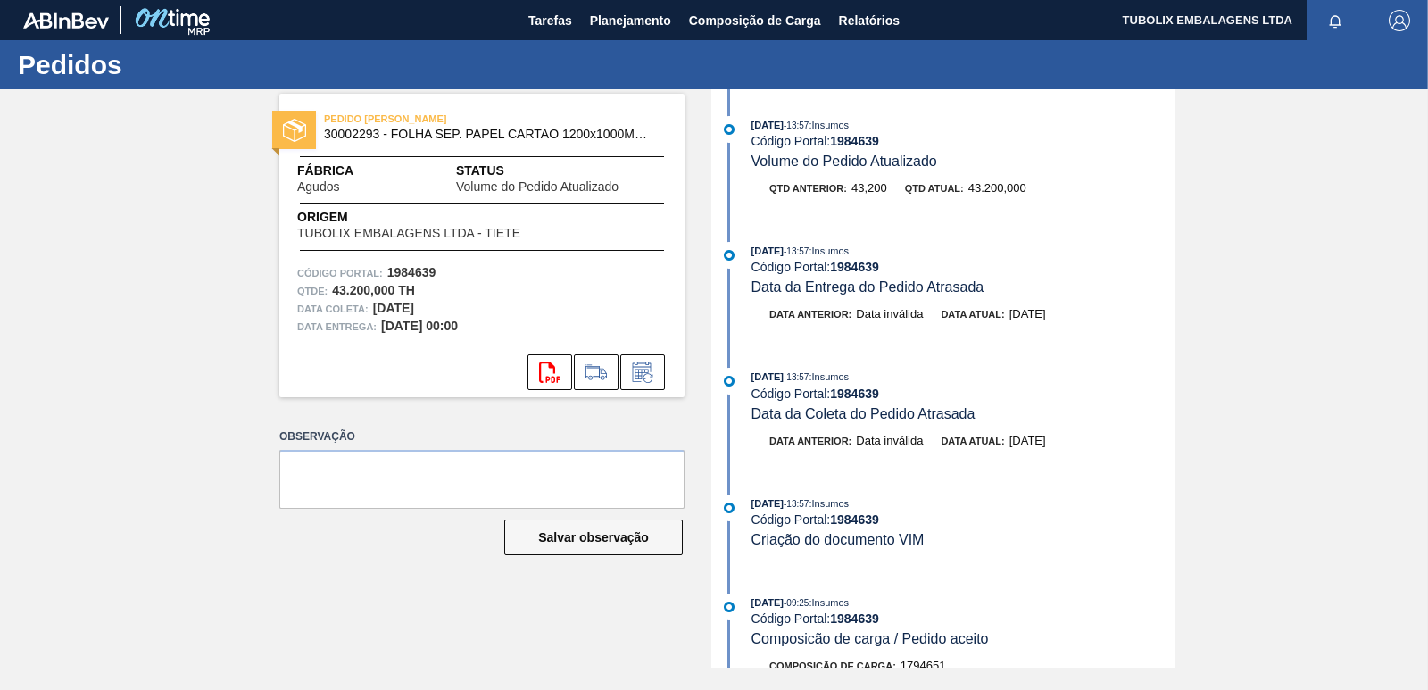
drag, startPoint x: 124, startPoint y: 183, endPoint x: 175, endPoint y: 51, distance: 141.5
click at [128, 184] on div "PEDIDO [PERSON_NAME] 30002293 - FOLHA SEP. PAPEL CARTAO 1200x1000M 350g Fábrica…" at bounding box center [714, 378] width 1428 height 578
click at [618, 14] on span "Planejamento" at bounding box center [630, 20] width 81 height 21
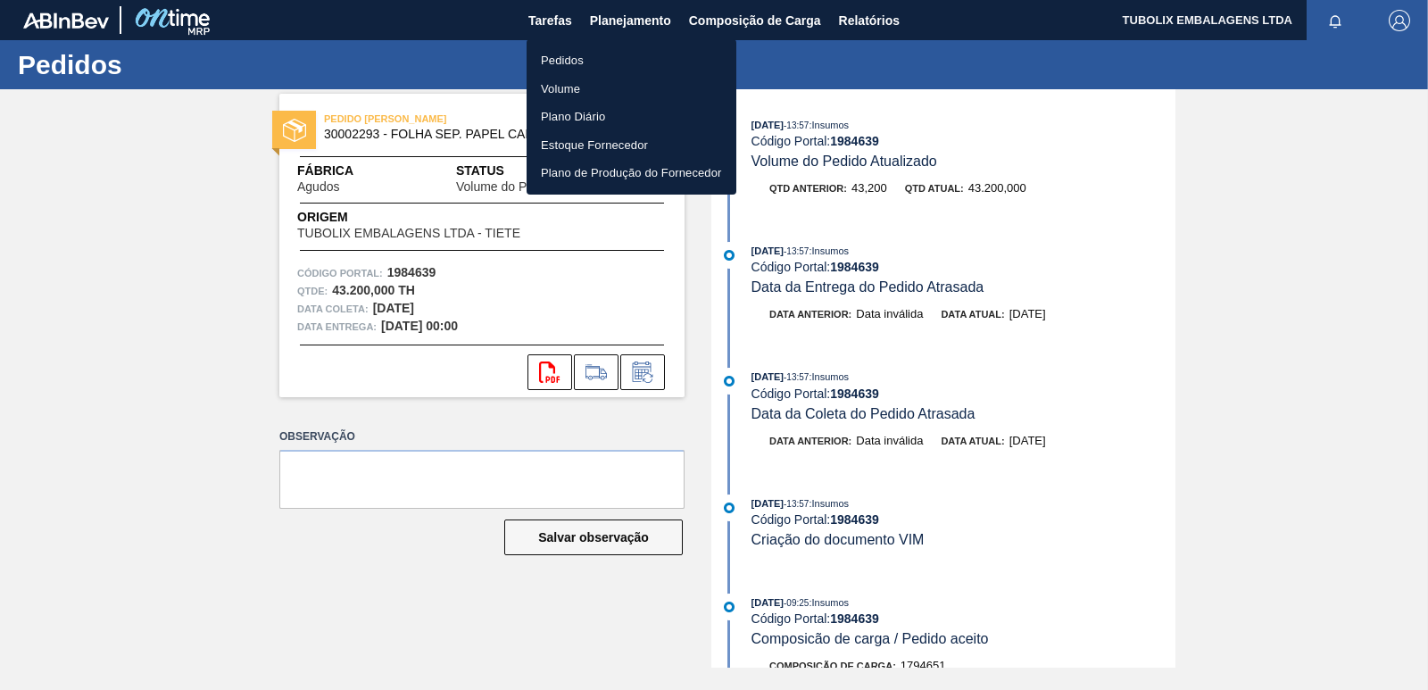
click at [558, 60] on li "Pedidos" at bounding box center [631, 60] width 210 height 29
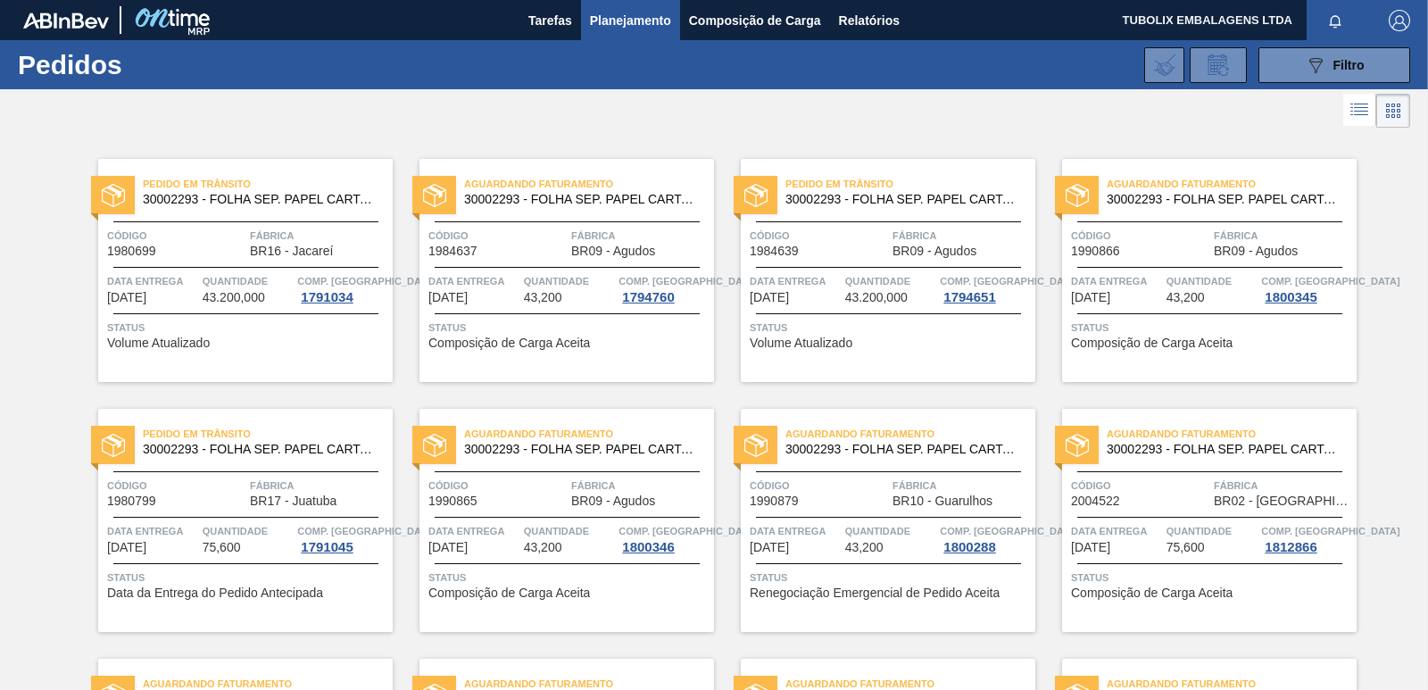
click at [533, 279] on span "Quantidade" at bounding box center [569, 281] width 91 height 18
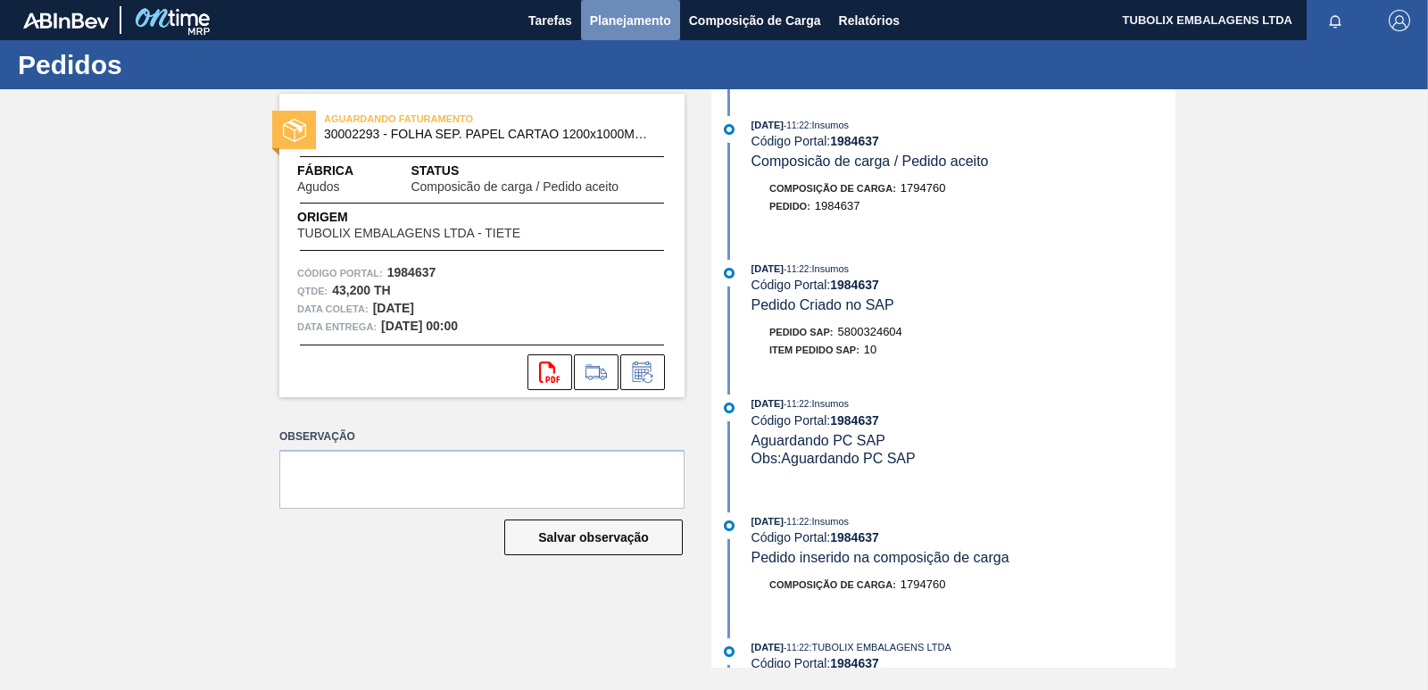
click at [621, 19] on span "Planejamento" at bounding box center [630, 20] width 81 height 21
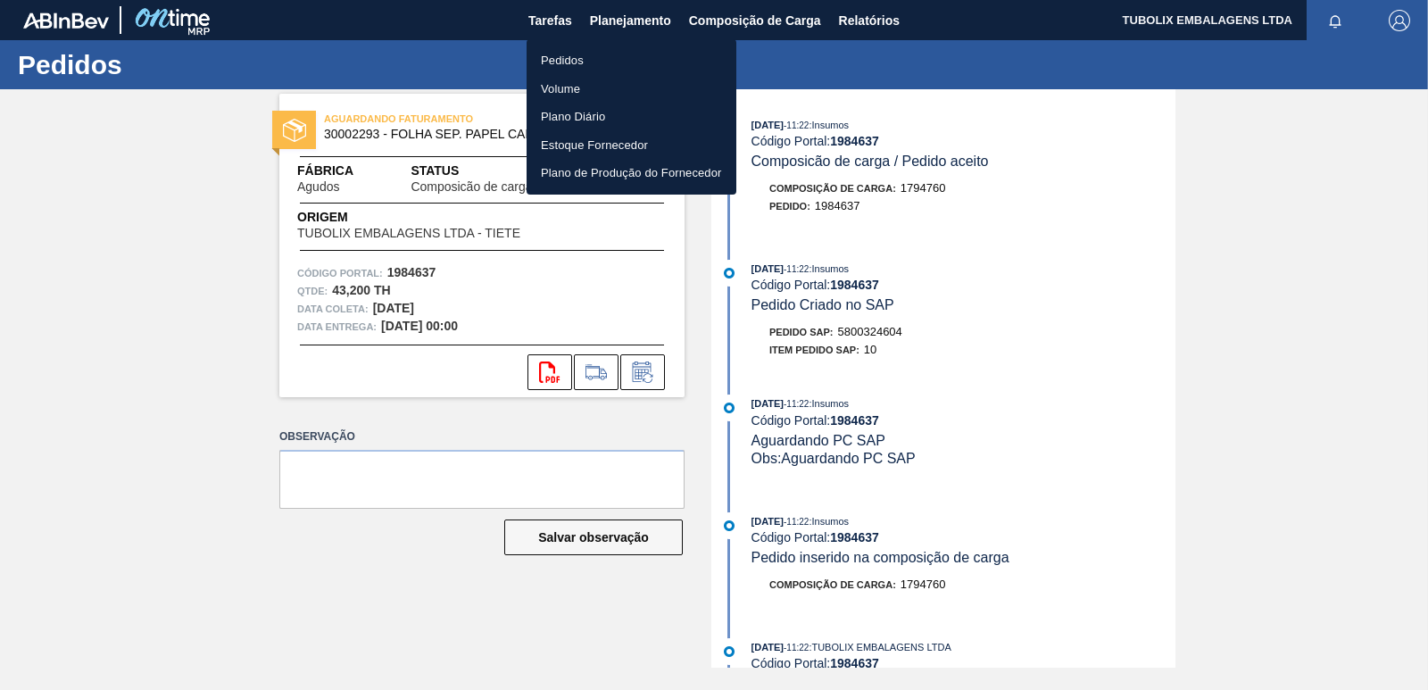
click at [564, 62] on li "Pedidos" at bounding box center [631, 60] width 210 height 29
